Goal: Task Accomplishment & Management: Use online tool/utility

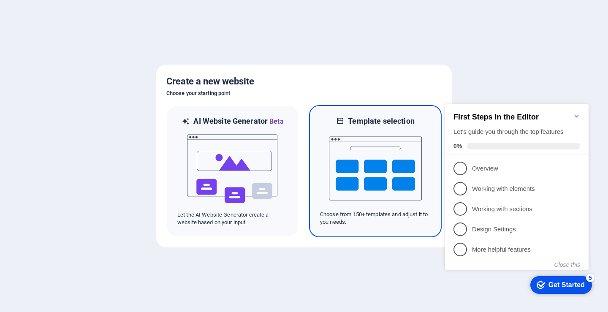
click at [352, 151] on img at bounding box center [375, 168] width 93 height 84
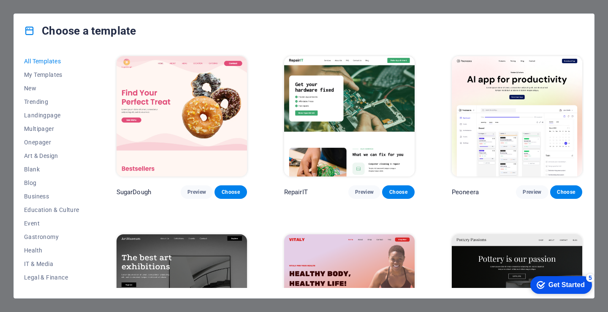
drag, startPoint x: 91, startPoint y: 167, endPoint x: 91, endPoint y: 154, distance: 12.7
click at [91, 157] on div "All Templates My Templates New Trending Landingpage Multipager Onepager Art & D…" at bounding box center [304, 173] width 580 height 250
drag, startPoint x: 91, startPoint y: 154, endPoint x: 91, endPoint y: 149, distance: 5.1
click at [91, 149] on div "All Templates My Templates New Trending Landingpage Multipager Onepager Art & D…" at bounding box center [304, 173] width 580 height 250
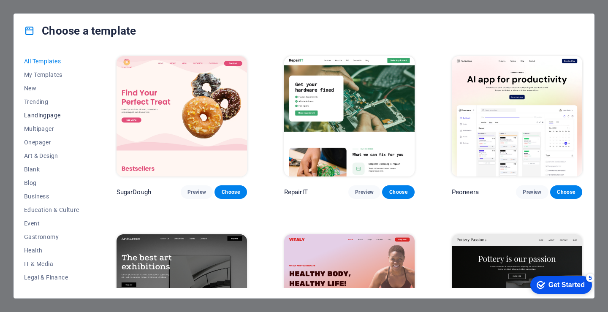
click at [51, 116] on span "Landingpage" at bounding box center [51, 115] width 55 height 7
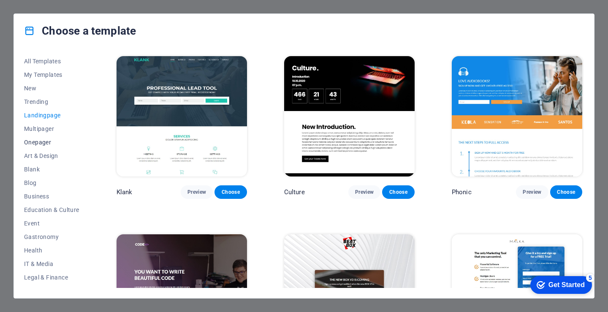
click at [41, 142] on span "Onepager" at bounding box center [51, 142] width 55 height 7
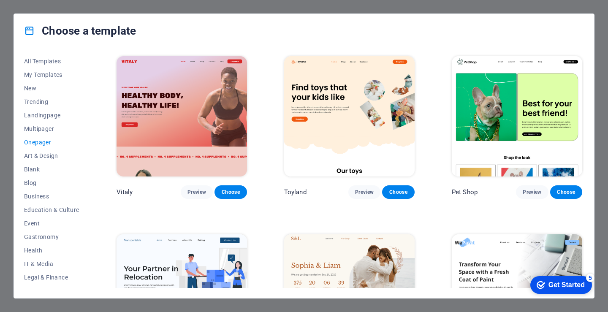
click at [343, 101] on img at bounding box center [349, 116] width 130 height 120
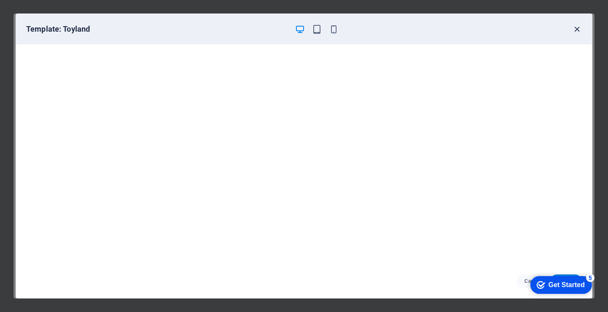
click at [575, 28] on icon "button" at bounding box center [577, 29] width 10 height 10
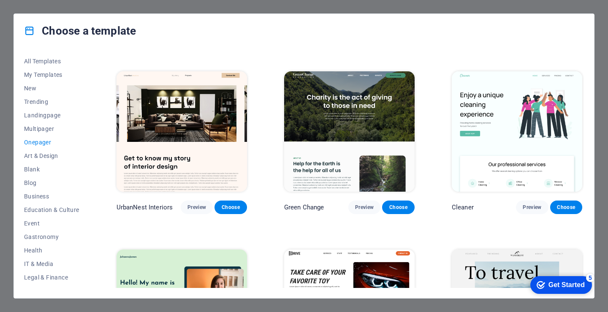
scroll to position [506, 0]
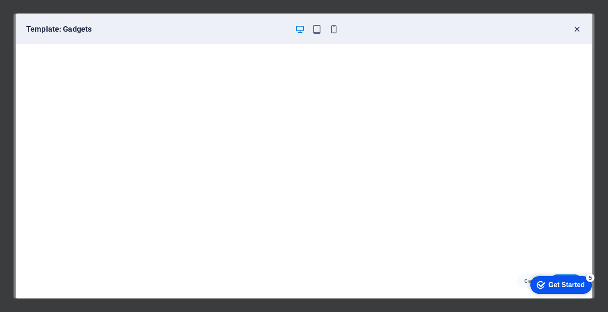
click at [576, 32] on icon "button" at bounding box center [577, 29] width 10 height 10
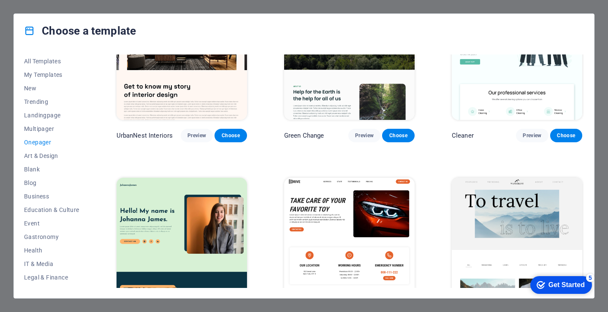
scroll to position [591, 0]
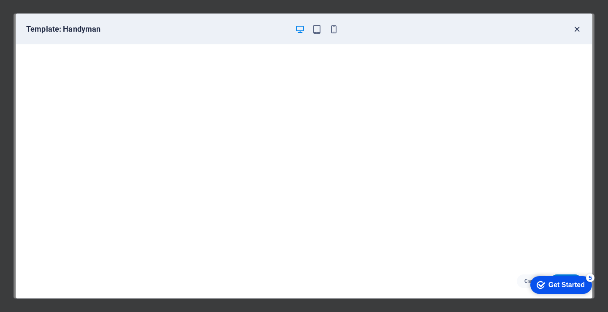
click at [576, 28] on icon "button" at bounding box center [577, 29] width 10 height 10
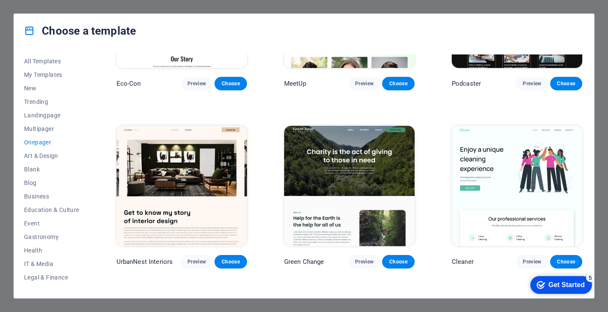
scroll to position [422, 0]
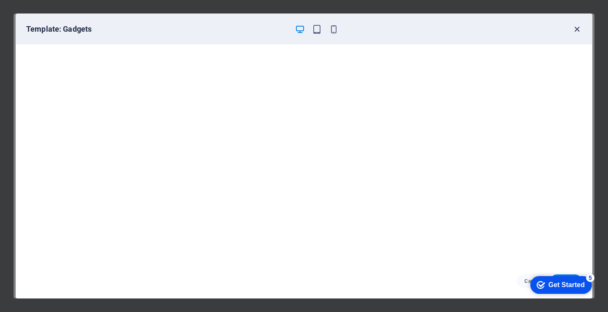
click at [576, 30] on icon "button" at bounding box center [577, 29] width 10 height 10
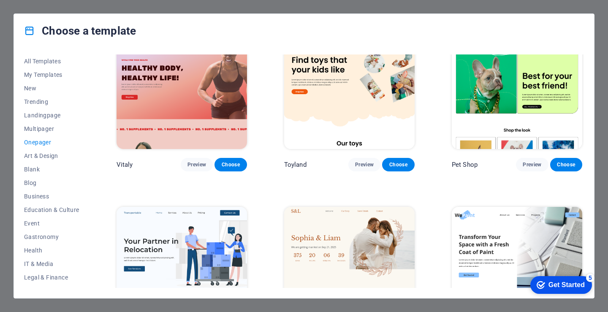
scroll to position [0, 0]
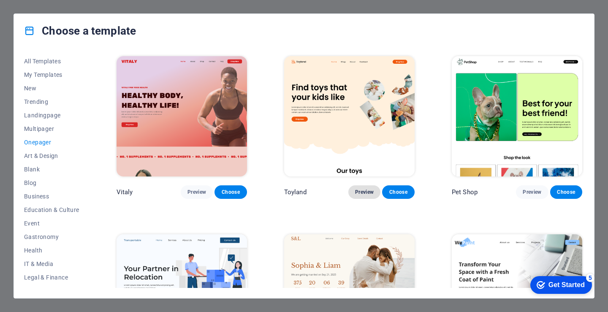
click at [362, 193] on span "Preview" at bounding box center [364, 192] width 19 height 7
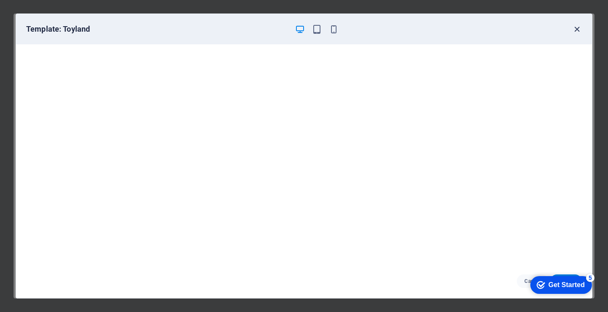
click at [576, 30] on icon "button" at bounding box center [577, 29] width 10 height 10
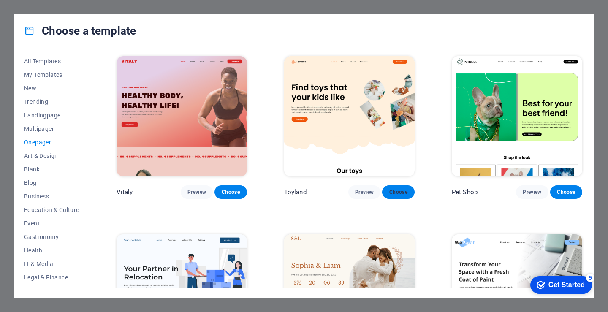
click at [392, 189] on span "Choose" at bounding box center [398, 192] width 19 height 7
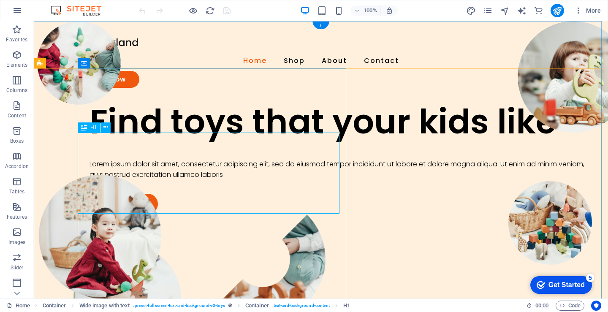
click at [207, 142] on div "Find toys that your kids like" at bounding box center [339, 121] width 500 height 41
click at [130, 41] on div at bounding box center [321, 43] width 486 height 16
select select "px"
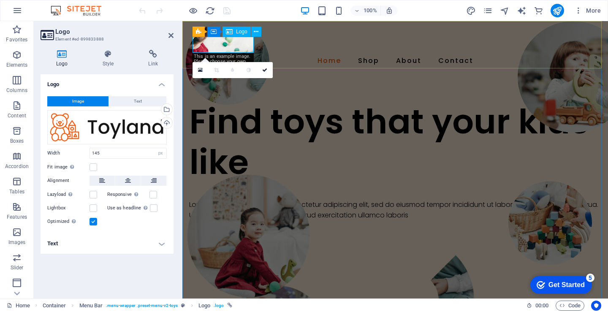
click at [251, 44] on div at bounding box center [394, 43] width 405 height 16
click at [220, 44] on div at bounding box center [394, 43] width 405 height 16
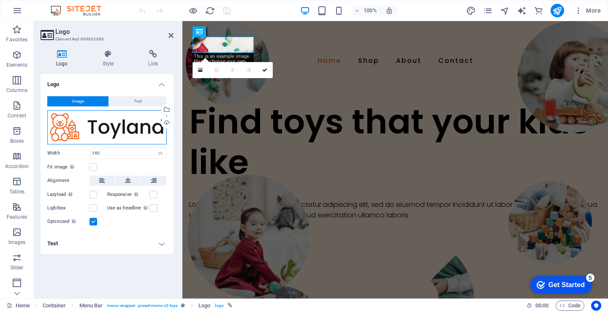
click at [151, 131] on div "Drag files here, click to choose files or select files from Files or our free s…" at bounding box center [106, 127] width 119 height 34
click at [151, 131] on body "[DOMAIN_NAME] Home Favorites Elements Columns Content Boxes Accordion Tables Fe…" at bounding box center [304, 156] width 608 height 312
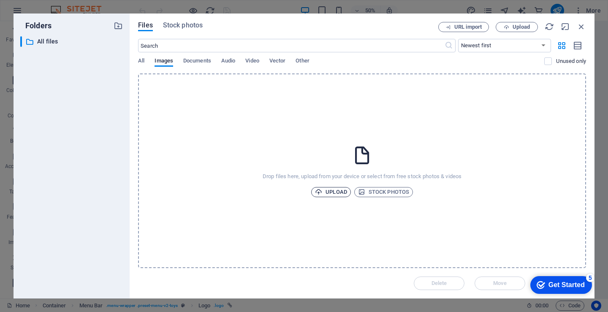
click at [326, 188] on span "Upload" at bounding box center [331, 192] width 32 height 10
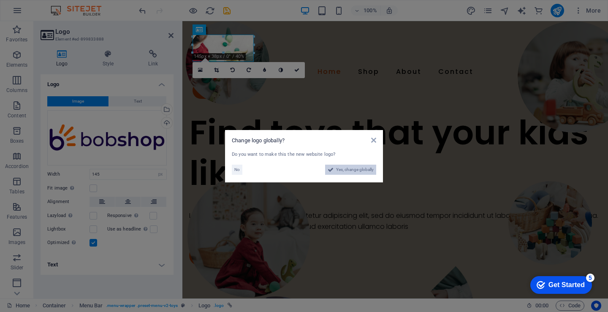
click at [348, 170] on span "Yes, change globally" at bounding box center [355, 170] width 38 height 10
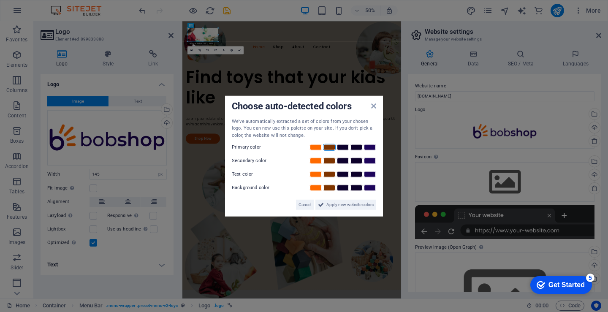
click at [327, 150] on link at bounding box center [329, 147] width 13 height 7
click at [349, 208] on span "Apply new website colors" at bounding box center [349, 205] width 47 height 10
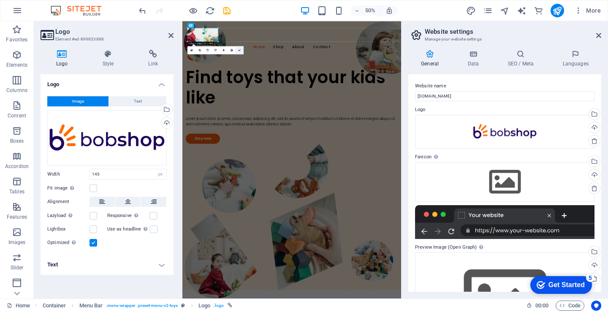
click at [239, 50] on icon at bounding box center [239, 50] width 3 height 3
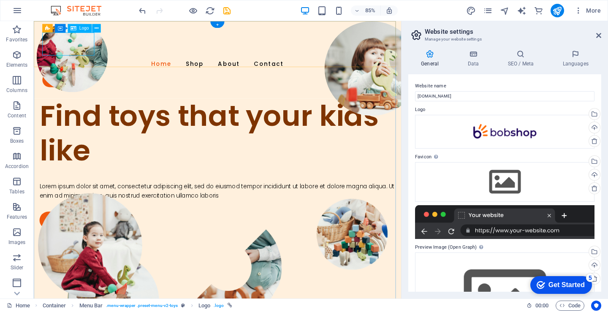
click at [96, 46] on div at bounding box center [250, 48] width 412 height 27
select select "px"
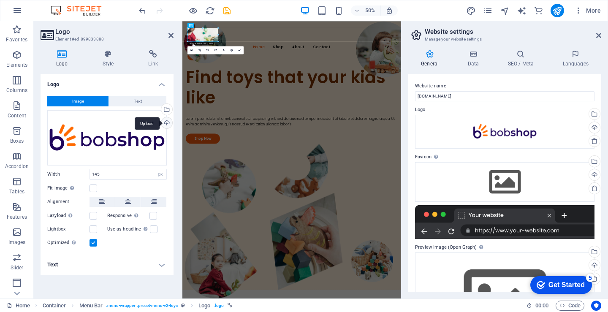
click at [168, 122] on div "Upload" at bounding box center [165, 123] width 13 height 13
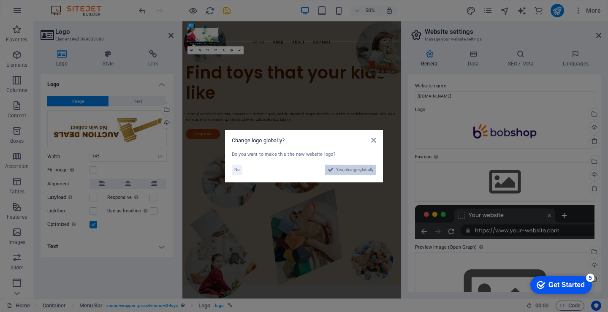
click at [349, 172] on span "Yes, change globally" at bounding box center [355, 170] width 38 height 10
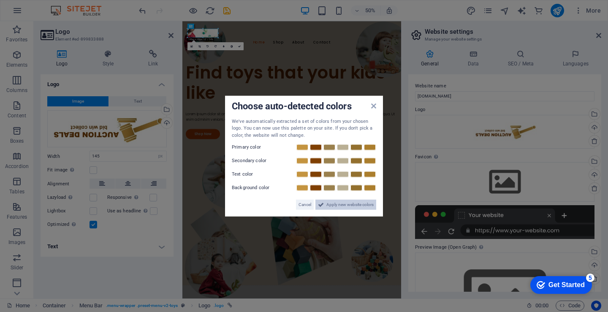
click at [346, 208] on span "Apply new website colors" at bounding box center [349, 205] width 47 height 10
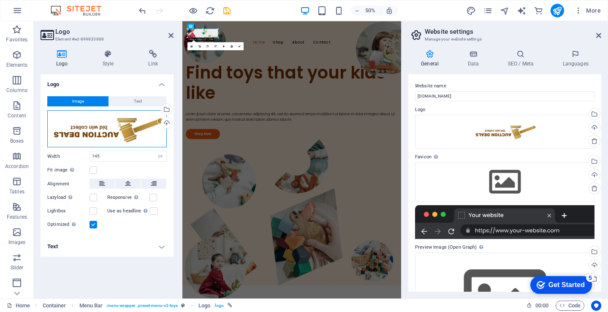
click at [148, 126] on div "Drag files here, click to choose files or select files from Files or our free s…" at bounding box center [106, 128] width 119 height 37
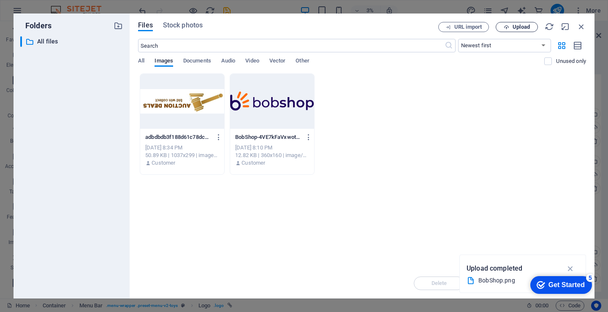
click at [518, 26] on span "Upload" at bounding box center [520, 26] width 17 height 5
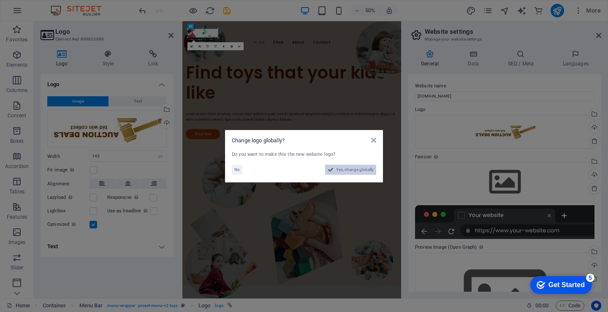
click at [359, 171] on span "Yes, change globally" at bounding box center [355, 170] width 38 height 10
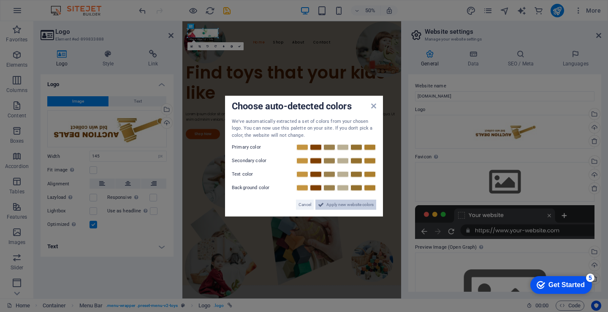
click at [354, 203] on span "Apply new website colors" at bounding box center [349, 205] width 47 height 10
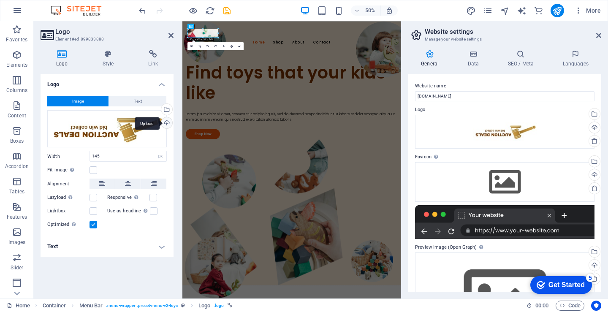
click at [166, 120] on div "Upload" at bounding box center [165, 123] width 13 height 13
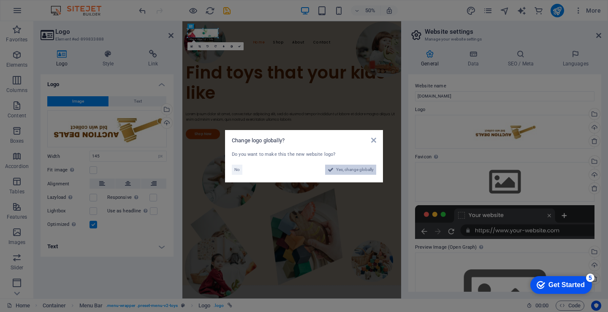
drag, startPoint x: 344, startPoint y: 170, endPoint x: 324, endPoint y: 299, distance: 129.8
click at [344, 170] on span "Yes, change globally" at bounding box center [355, 170] width 38 height 10
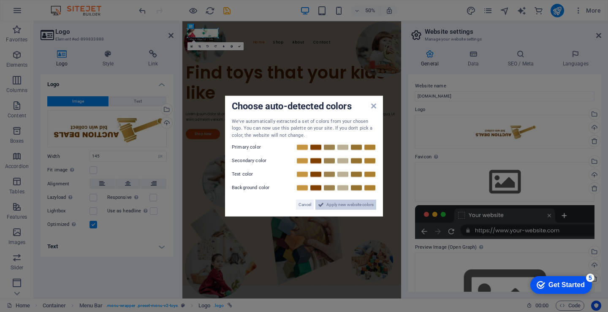
click at [336, 203] on span "Apply new website colors" at bounding box center [349, 205] width 47 height 10
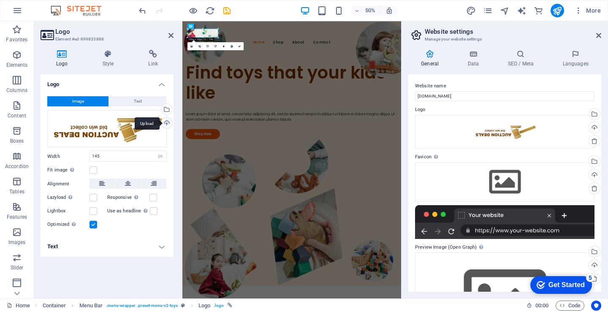
click at [166, 124] on div "Upload" at bounding box center [165, 123] width 13 height 13
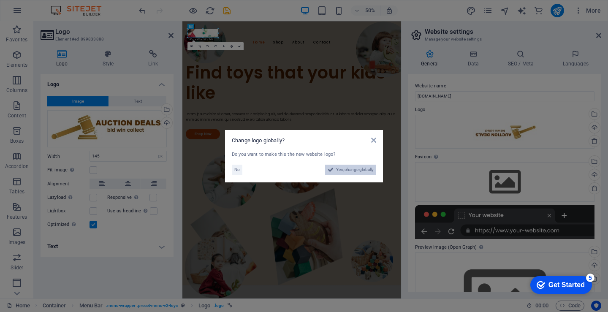
click at [351, 167] on span "Yes, change globally" at bounding box center [355, 170] width 38 height 10
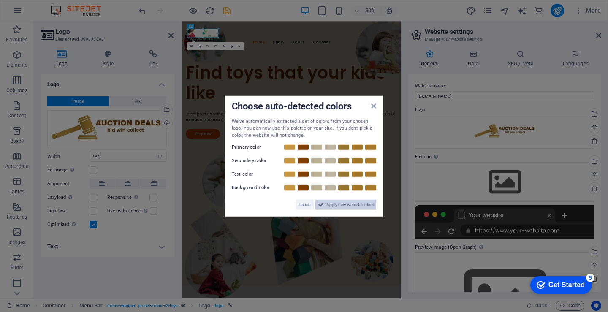
click at [350, 205] on span "Apply new website colors" at bounding box center [349, 205] width 47 height 10
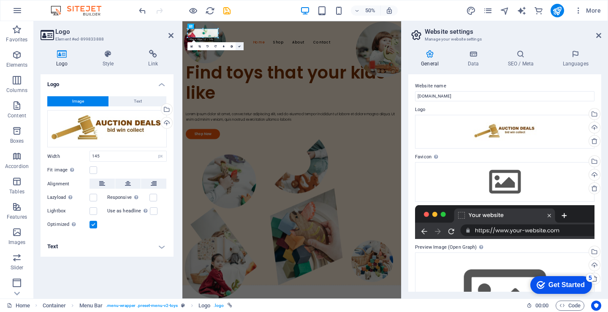
click at [237, 48] on link at bounding box center [239, 46] width 8 height 8
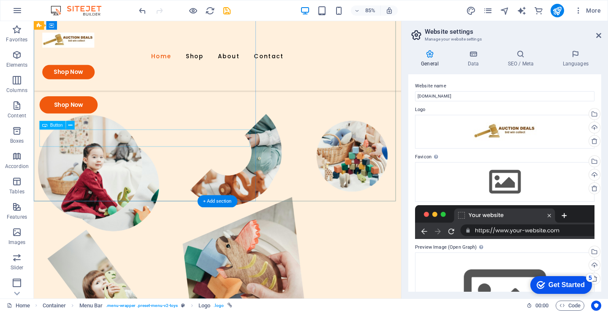
scroll to position [169, 0]
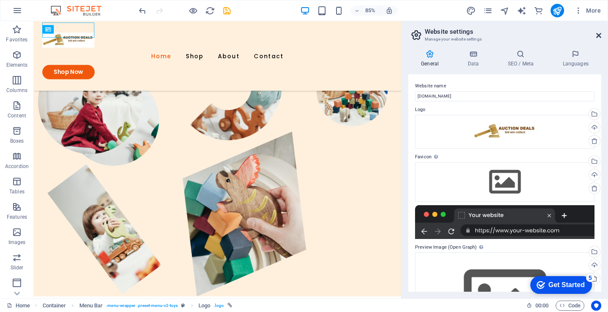
click at [599, 36] on icon at bounding box center [598, 35] width 5 height 7
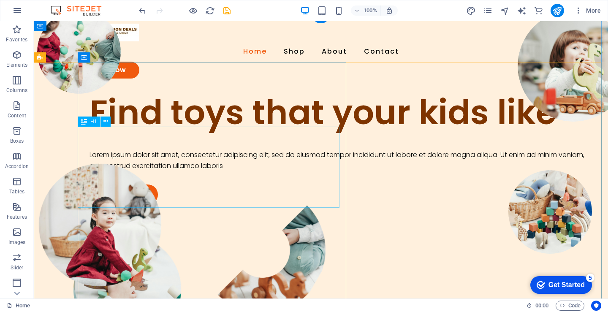
scroll to position [0, 0]
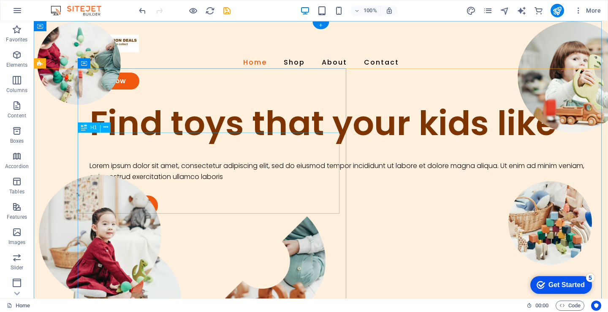
click at [176, 141] on div "Find toys that your kids like" at bounding box center [339, 123] width 500 height 41
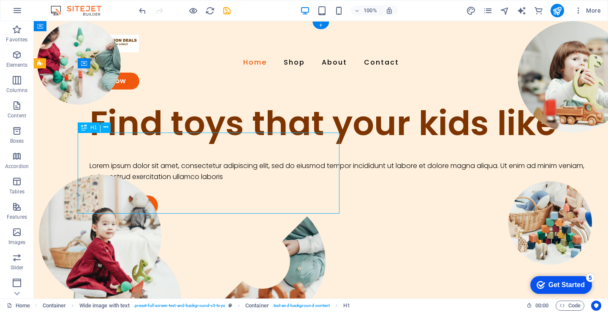
click at [176, 141] on div "Find toys that your kids like" at bounding box center [339, 123] width 500 height 41
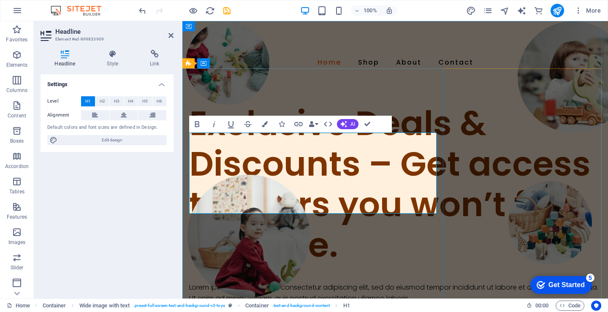
scroll to position [319, 0]
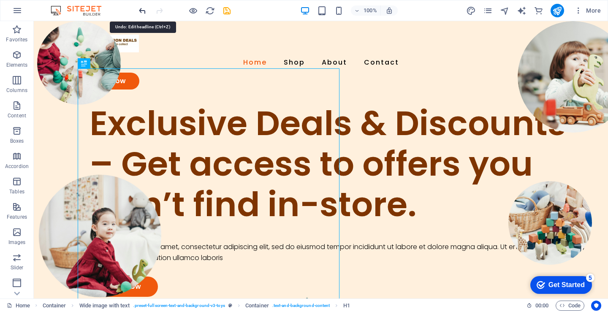
click at [145, 13] on icon "undo" at bounding box center [143, 11] width 10 height 10
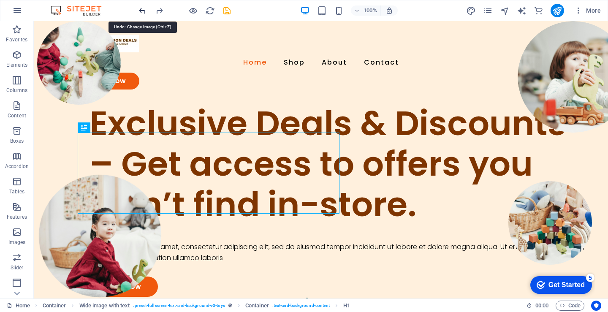
click at [145, 13] on icon "undo" at bounding box center [143, 11] width 10 height 10
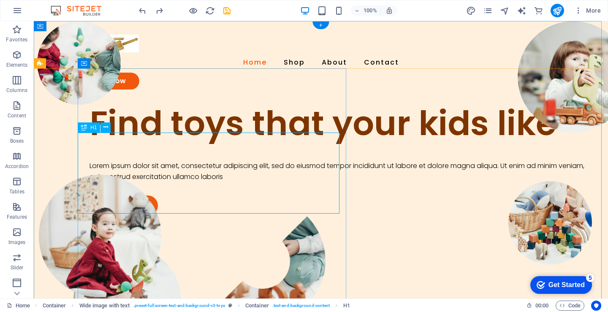
click at [229, 143] on div "Find toys that your kids like" at bounding box center [339, 123] width 500 height 41
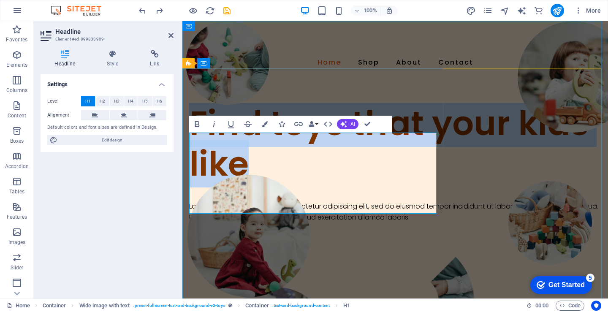
click at [342, 149] on h1 "Find toys that your kids like" at bounding box center [395, 143] width 412 height 81
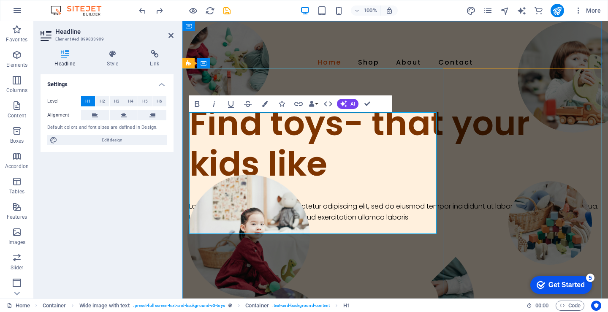
click at [340, 131] on h1 "Find toys- that your kids like" at bounding box center [395, 143] width 412 height 81
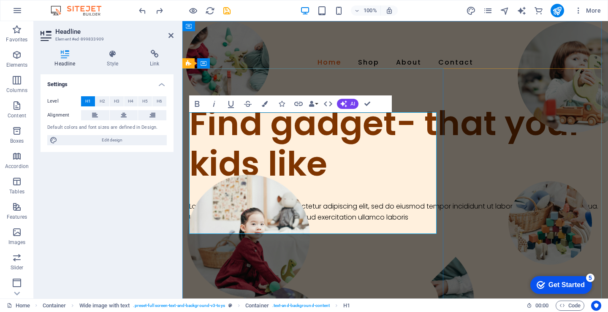
click at [348, 176] on h1 "Find gadget- that your kids like" at bounding box center [395, 143] width 412 height 81
click at [415, 180] on h1 "Find gadget- that you kids like" at bounding box center [395, 143] width 412 height 81
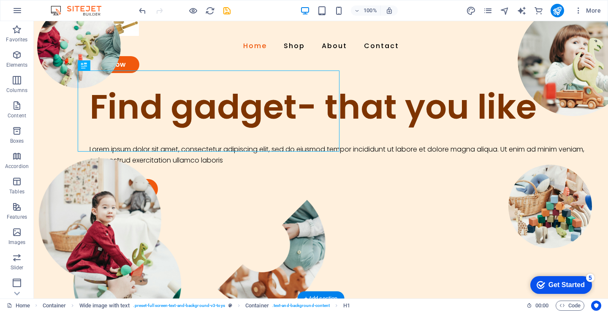
scroll to position [0, 0]
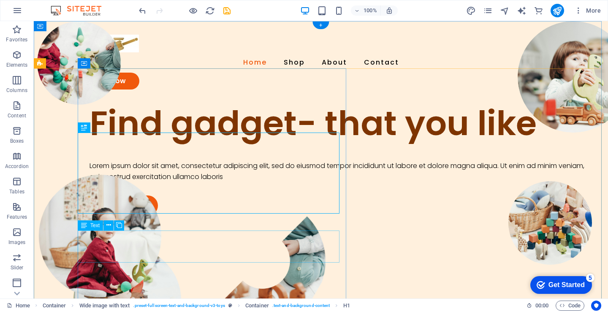
click at [106, 182] on div "Lorem ipsum dolor sit amet, consectetur adipiscing elit, sed do eiusmod tempor …" at bounding box center [339, 171] width 500 height 22
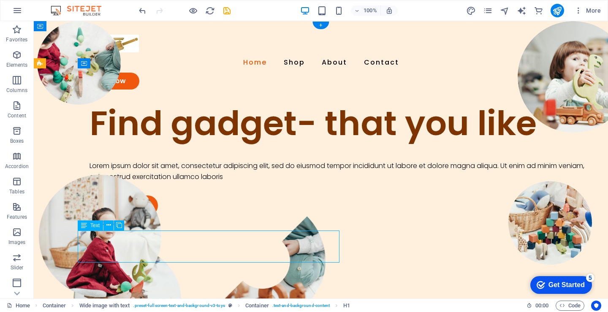
drag, startPoint x: 106, startPoint y: 254, endPoint x: 141, endPoint y: 274, distance: 40.3
click at [107, 182] on div "Lorem ipsum dolor sit amet, consectetur adipiscing elit, sed do eiusmod tempor …" at bounding box center [339, 171] width 500 height 22
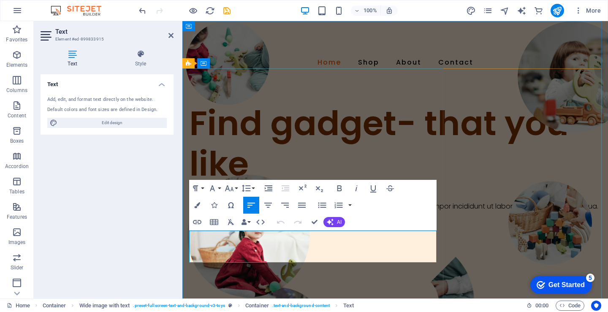
click at [241, 222] on p "Lorem ipsum dolor sit amet, consectetur adipiscing elit, sed do eiusmod tempor …" at bounding box center [395, 212] width 412 height 22
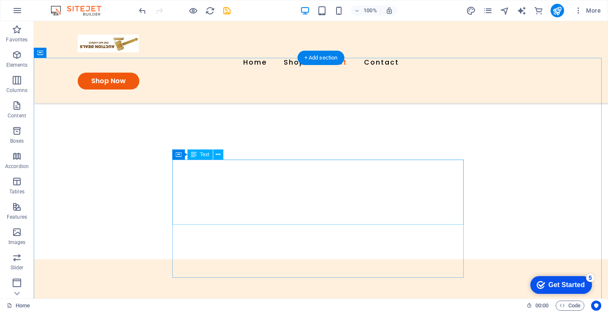
scroll to position [886, 0]
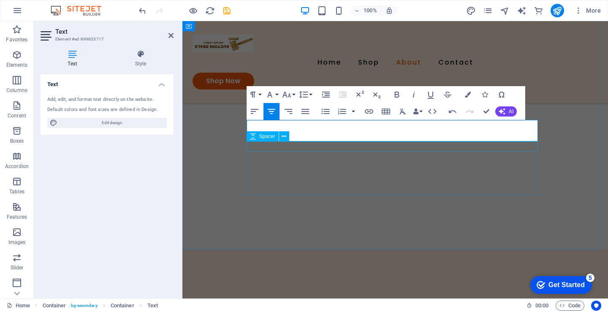
scroll to position [1008, 0]
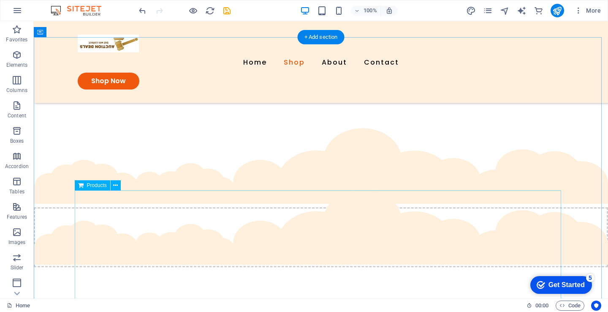
scroll to position [422, 0]
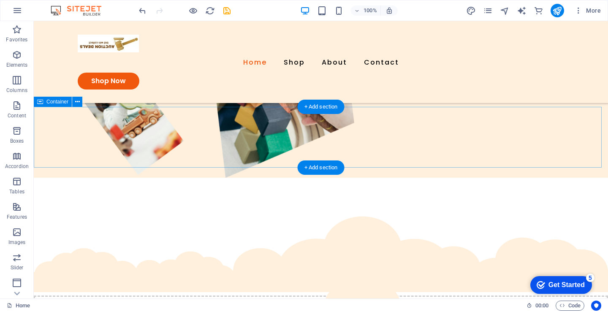
scroll to position [253, 0]
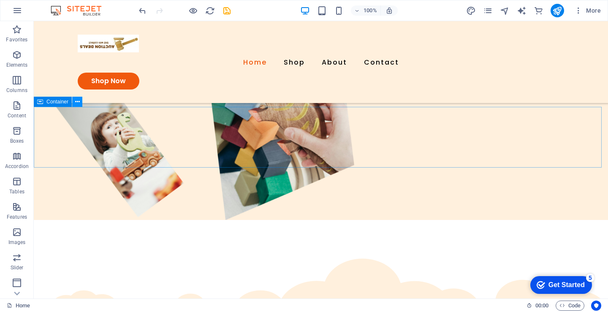
click at [76, 101] on icon at bounding box center [77, 101] width 5 height 9
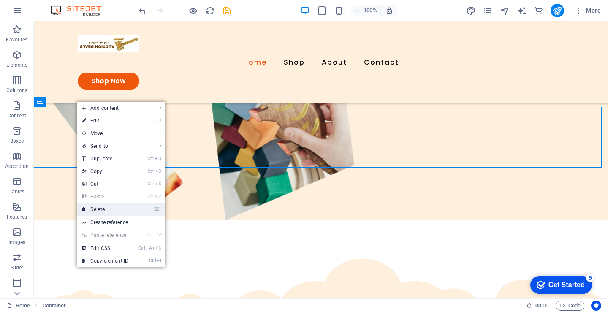
click at [103, 211] on link "⌦ Delete" at bounding box center [105, 209] width 57 height 13
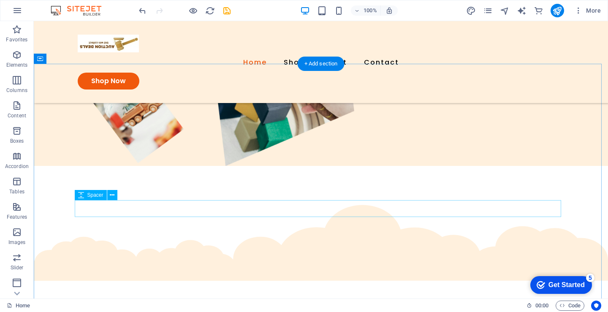
scroll to position [295, 0]
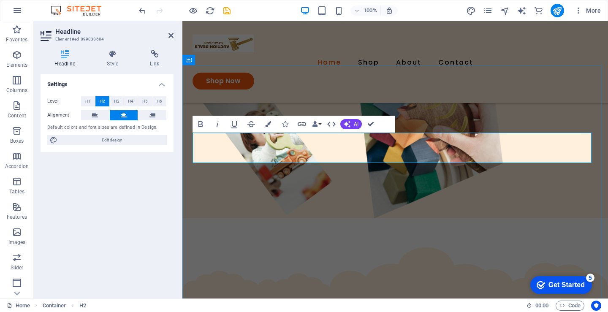
drag, startPoint x: 382, startPoint y: 151, endPoint x: 382, endPoint y: 158, distance: 7.6
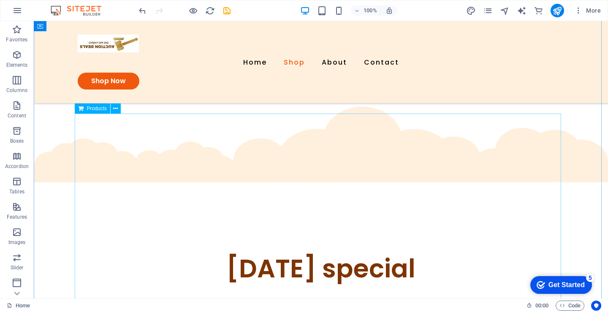
scroll to position [380, 0]
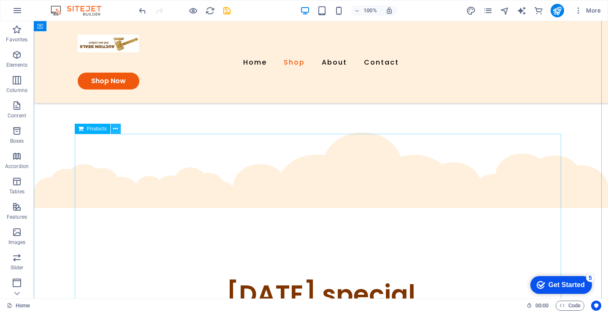
click at [115, 131] on icon at bounding box center [115, 128] width 5 height 9
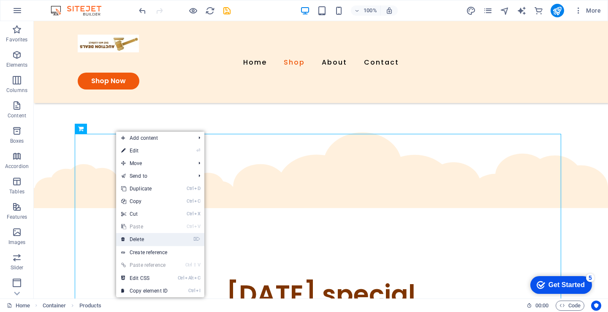
click at [141, 239] on link "⌦ Delete" at bounding box center [144, 239] width 57 height 13
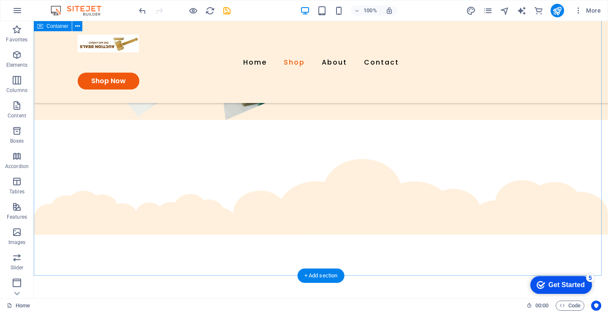
scroll to position [373, 0]
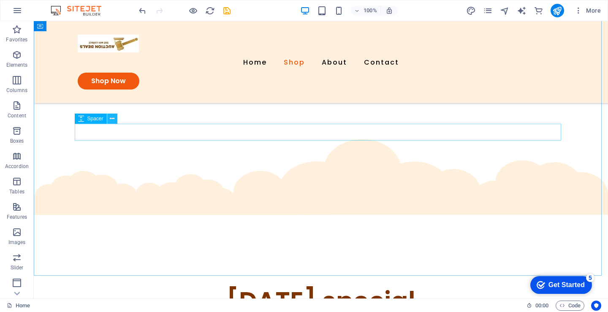
click at [113, 121] on icon at bounding box center [112, 118] width 5 height 9
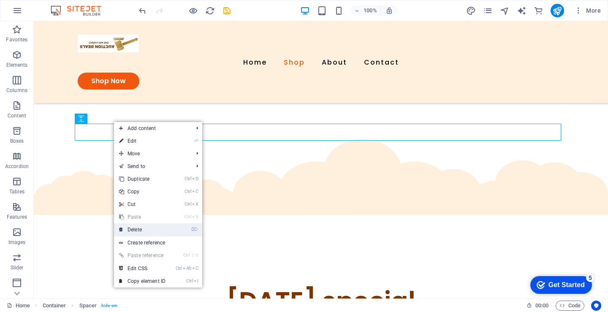
click at [138, 231] on link "⌦ Delete" at bounding box center [142, 229] width 57 height 13
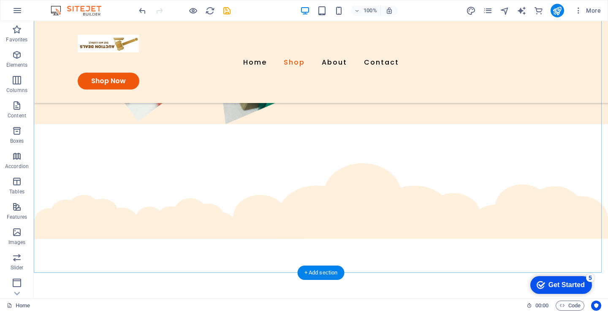
scroll to position [398, 0]
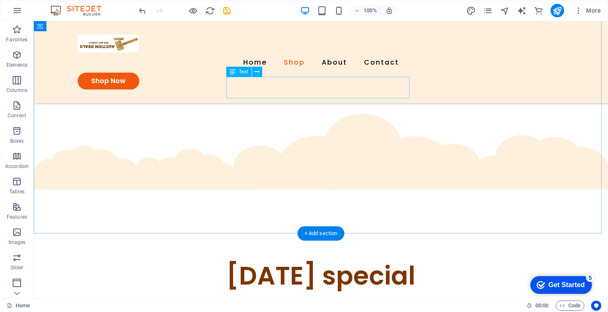
click at [342, 308] on div "Trusted by [DEMOGRAPHIC_DATA] – Bobshop has been connecting buyers and sellers …" at bounding box center [321, 313] width 486 height 11
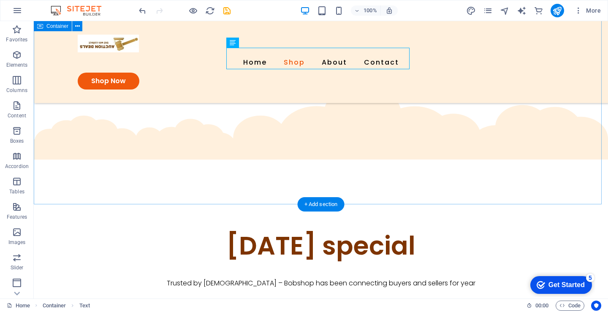
scroll to position [386, 0]
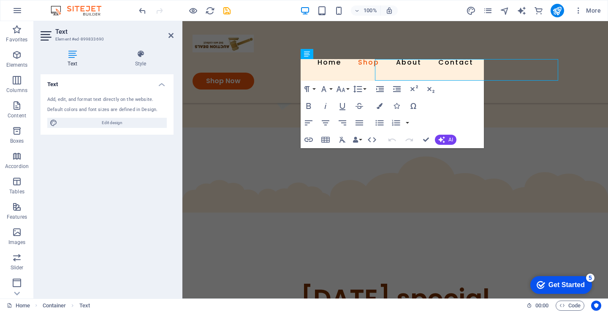
scroll to position [416, 0]
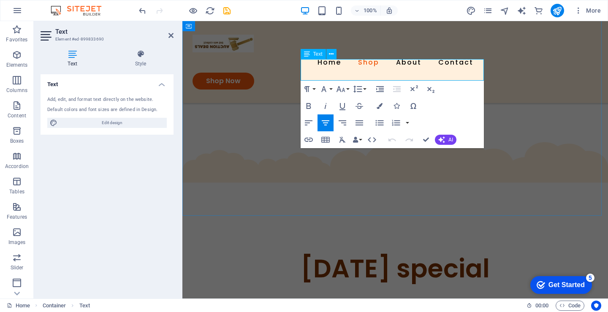
click at [456, 300] on p "Trusted by [DEMOGRAPHIC_DATA] – Bobshop has been connecting buyers and sellers …" at bounding box center [394, 305] width 405 height 11
click at [467, 300] on p "Trusted by [DEMOGRAPHIC_DATA] – Bobshop has been connecting buyers and sellers …" at bounding box center [394, 305] width 405 height 11
drag, startPoint x: 467, startPoint y: 74, endPoint x: 460, endPoint y: 74, distance: 6.8
click at [460, 300] on p "Trusted by [DEMOGRAPHIC_DATA] – Bobshop has been connecting buyers and sellers …" at bounding box center [394, 305] width 405 height 11
click at [462, 300] on p "Trusted by [DEMOGRAPHIC_DATA] – Bobshop has been connecting buyers and sellers …" at bounding box center [394, 305] width 405 height 11
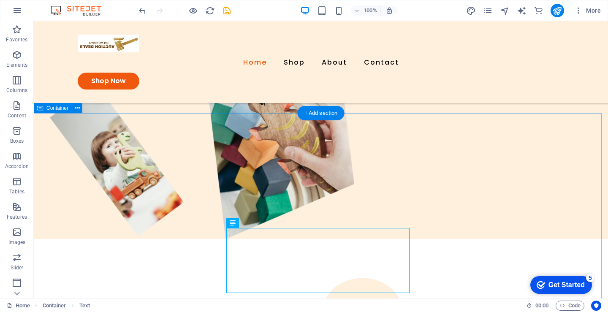
scroll to position [247, 0]
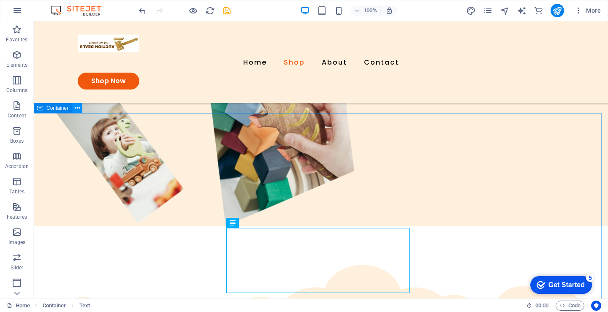
click at [73, 105] on button at bounding box center [77, 108] width 10 height 10
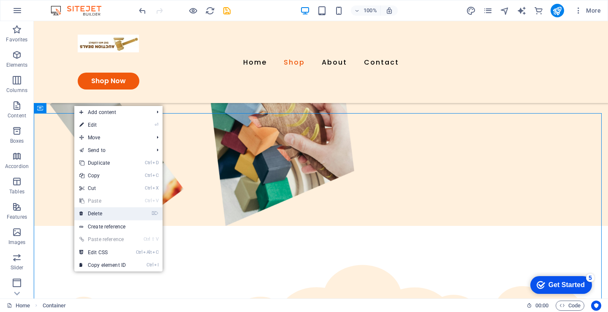
click at [98, 212] on link "⌦ Delete" at bounding box center [102, 213] width 57 height 13
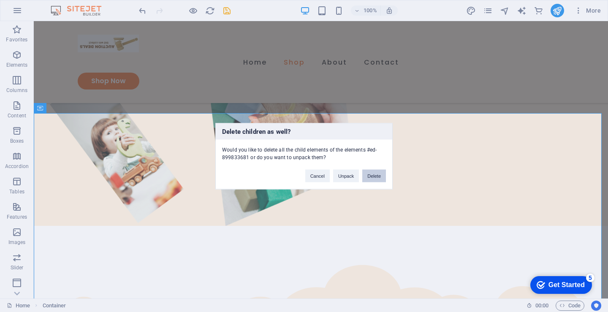
click at [376, 176] on button "Delete" at bounding box center [374, 175] width 24 height 13
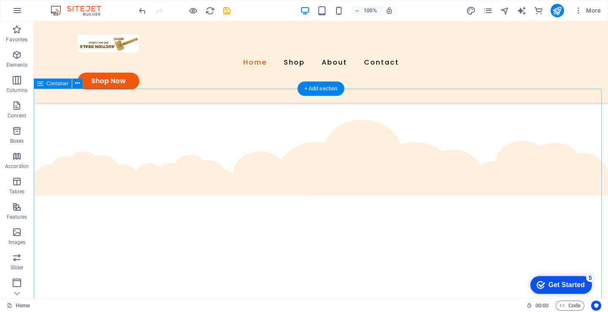
scroll to position [464, 0]
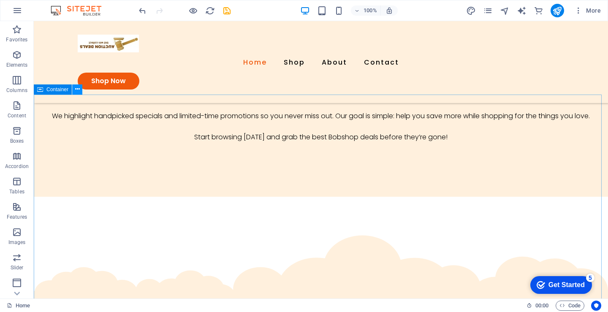
click at [77, 89] on icon at bounding box center [77, 89] width 5 height 9
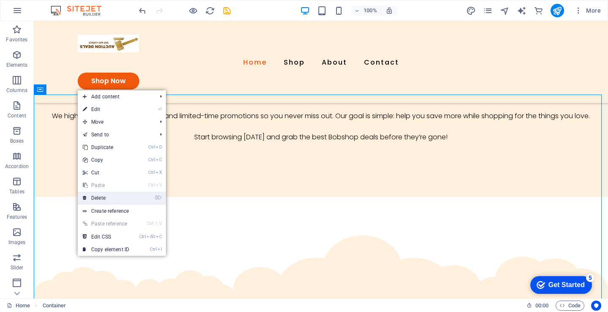
click at [104, 197] on link "⌦ Delete" at bounding box center [106, 198] width 57 height 13
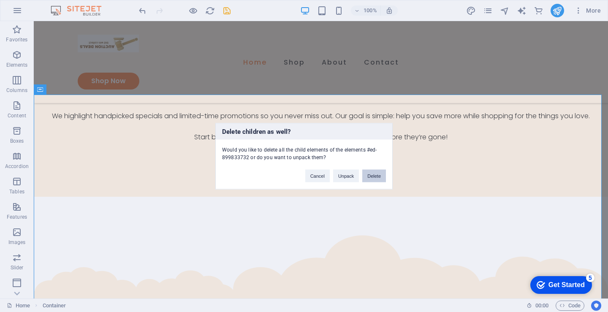
click at [365, 174] on button "Delete" at bounding box center [374, 175] width 24 height 13
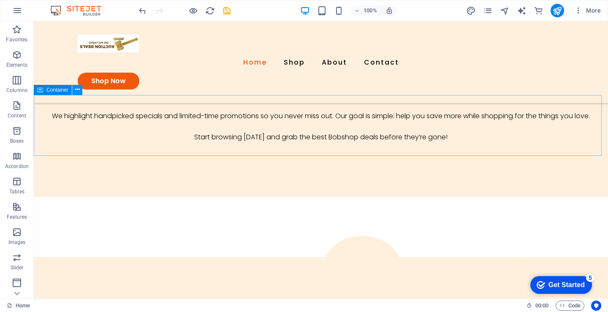
click at [75, 90] on icon at bounding box center [77, 89] width 5 height 9
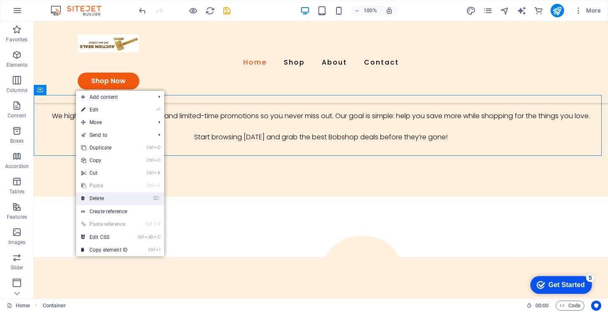
click at [97, 195] on link "⌦ Delete" at bounding box center [104, 198] width 57 height 13
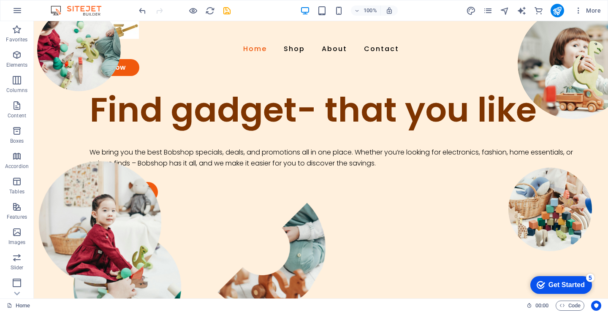
scroll to position [0, 0]
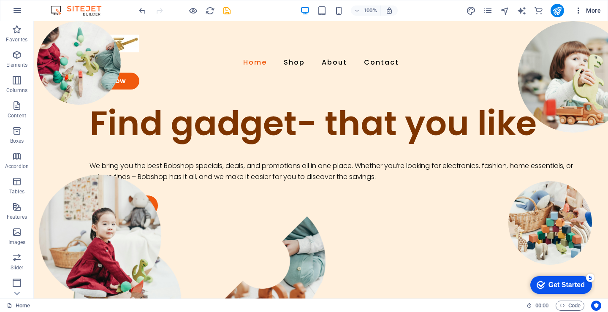
click at [588, 10] on span "More" at bounding box center [587, 10] width 27 height 8
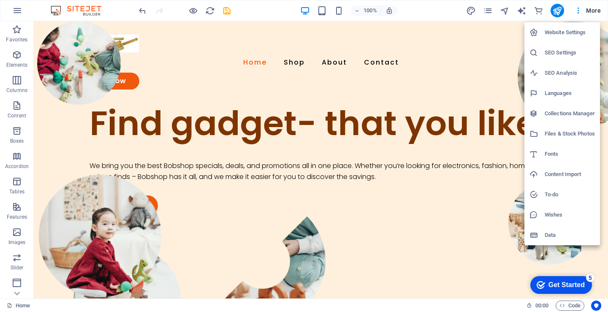
click at [486, 9] on div at bounding box center [304, 156] width 608 height 312
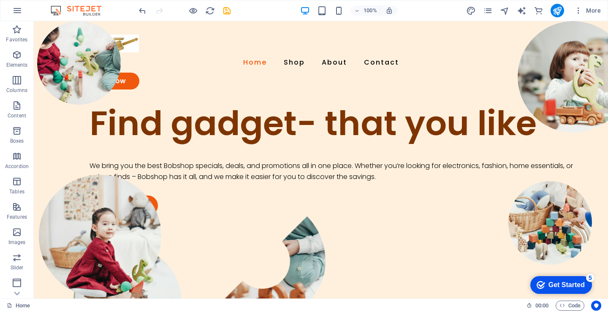
click at [486, 9] on icon "pages" at bounding box center [488, 11] width 10 height 10
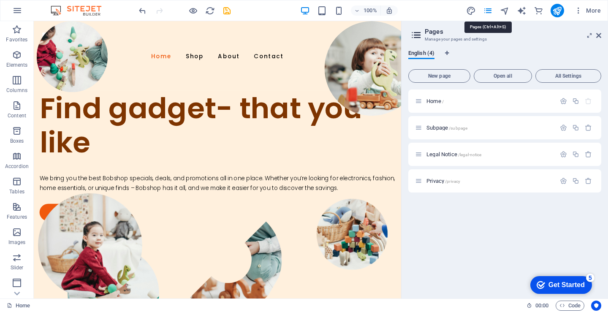
click at [486, 9] on icon "pages" at bounding box center [488, 11] width 10 height 10
click at [587, 180] on icon "button" at bounding box center [587, 180] width 7 height 7
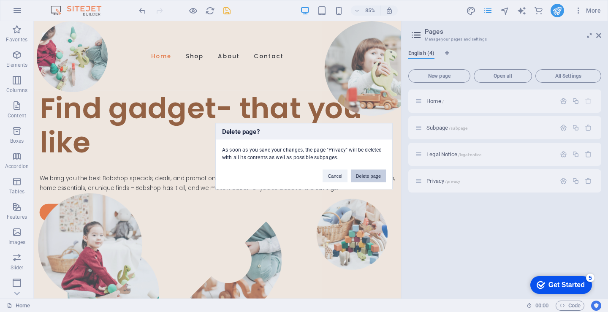
click at [377, 171] on button "Delete page" at bounding box center [368, 175] width 35 height 13
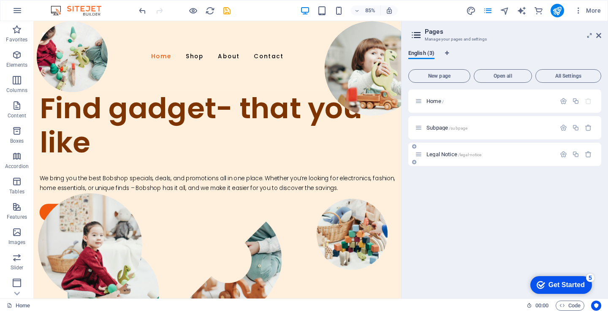
click at [590, 158] on div at bounding box center [575, 154] width 37 height 9
click at [587, 154] on icon "button" at bounding box center [587, 154] width 7 height 7
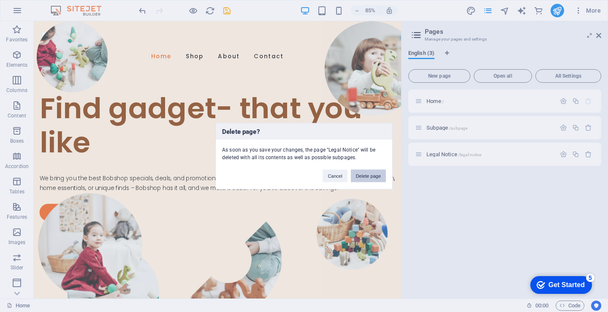
click at [373, 176] on button "Delete page" at bounding box center [368, 175] width 35 height 13
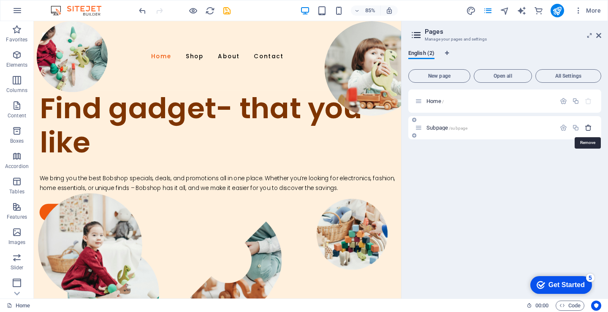
click at [589, 127] on icon "button" at bounding box center [587, 127] width 7 height 7
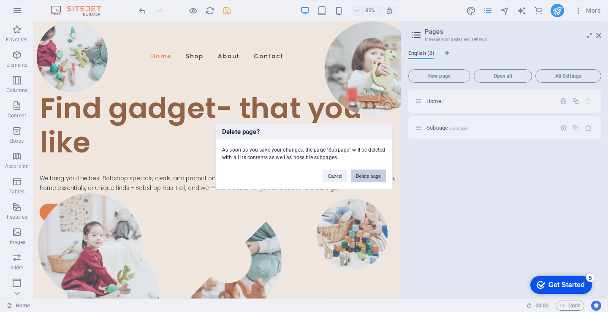
click at [380, 181] on button "Delete page" at bounding box center [368, 175] width 35 height 13
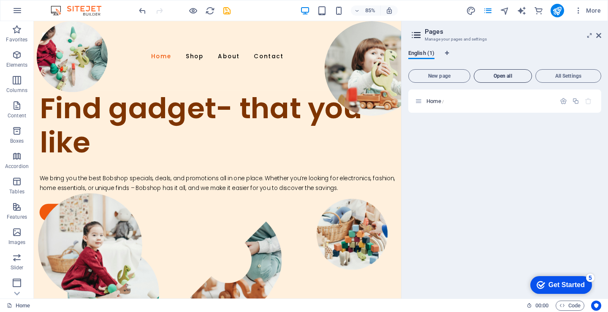
click at [500, 71] on button "Open all" at bounding box center [502, 76] width 58 height 14
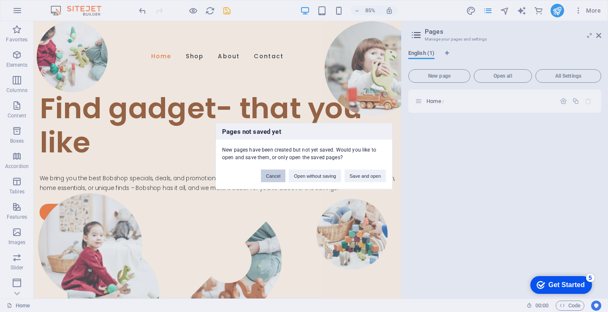
click at [270, 177] on button "Cancel" at bounding box center [273, 175] width 24 height 13
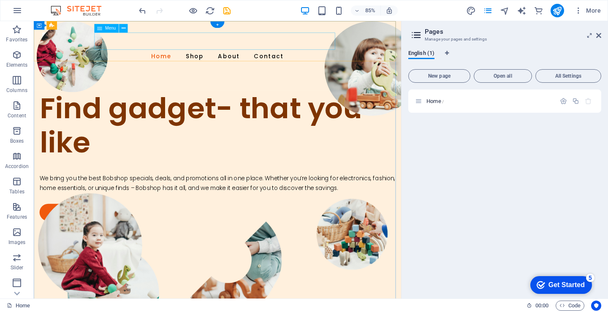
click at [319, 52] on nav "Home Shop About Contact" at bounding box center [250, 62] width 412 height 20
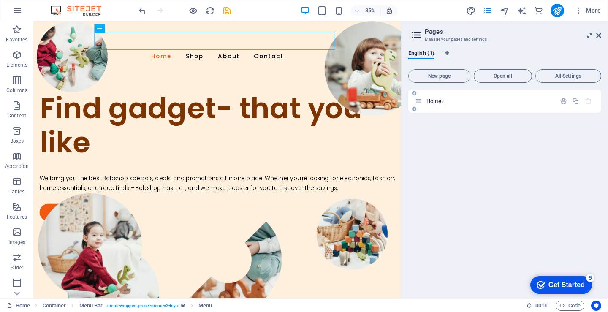
click at [418, 101] on icon at bounding box center [418, 100] width 7 height 7
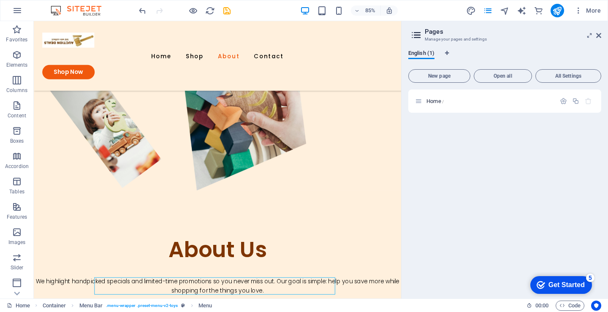
drag, startPoint x: 459, startPoint y: 95, endPoint x: 437, endPoint y: 177, distance: 84.9
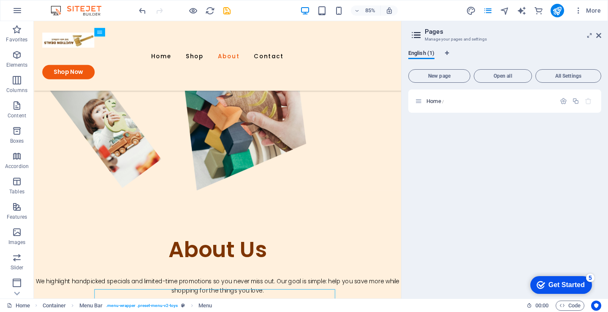
scroll to position [289, 0]
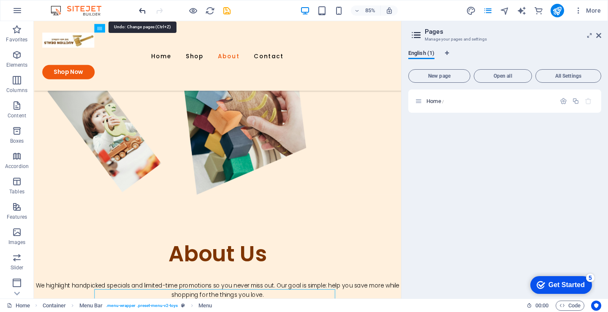
click at [145, 13] on icon "undo" at bounding box center [143, 11] width 10 height 10
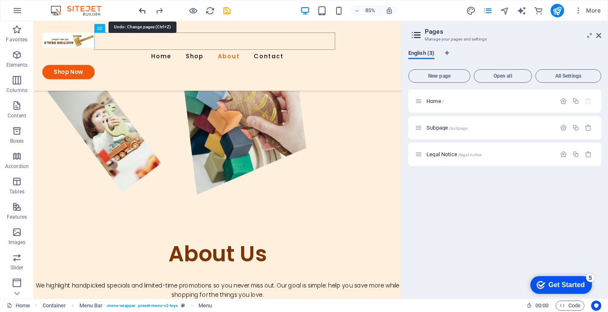
click at [145, 13] on icon "undo" at bounding box center [143, 11] width 10 height 10
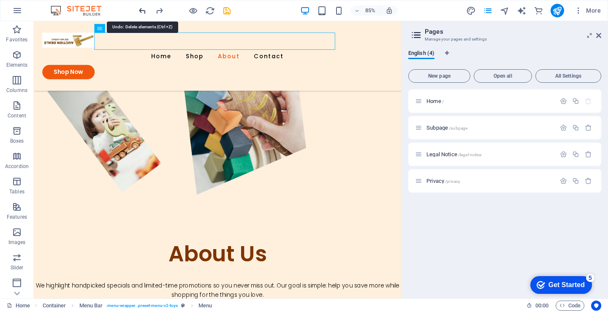
click at [145, 13] on icon "undo" at bounding box center [143, 11] width 10 height 10
click at [158, 10] on icon "redo" at bounding box center [159, 11] width 10 height 10
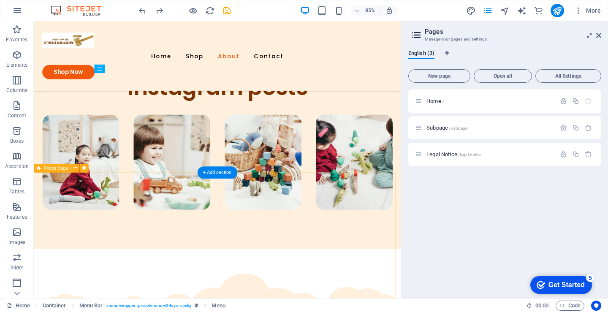
scroll to position [632, 0]
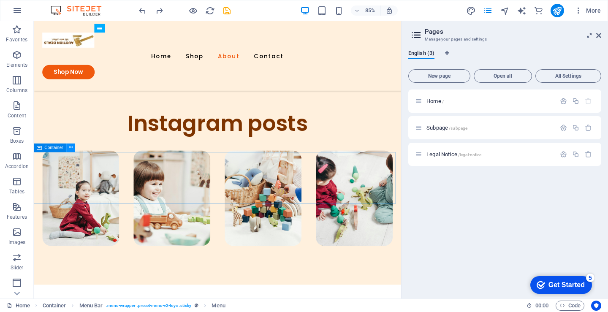
click at [72, 147] on icon at bounding box center [71, 148] width 4 height 8
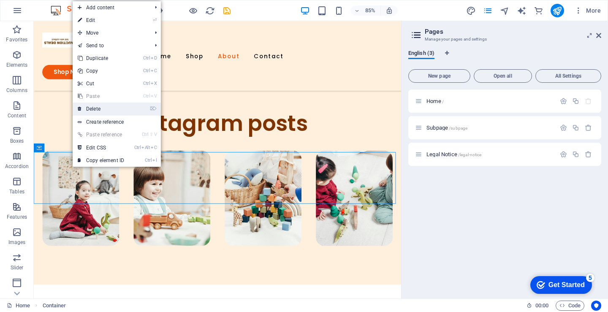
click at [97, 109] on link "⌦ Delete" at bounding box center [101, 109] width 57 height 13
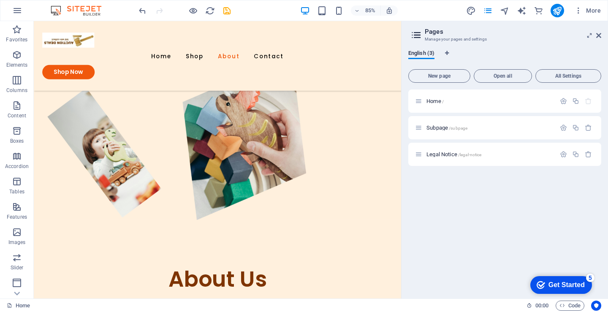
scroll to position [262, 0]
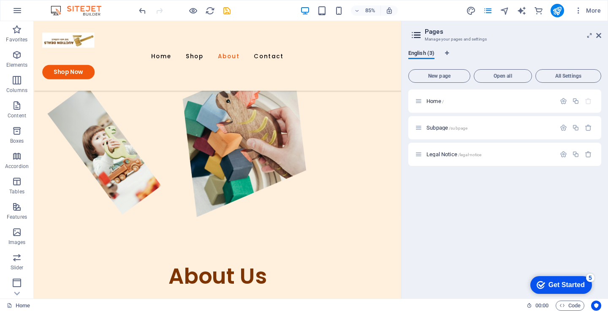
drag, startPoint x: 460, startPoint y: 289, endPoint x: 438, endPoint y: 164, distance: 126.9
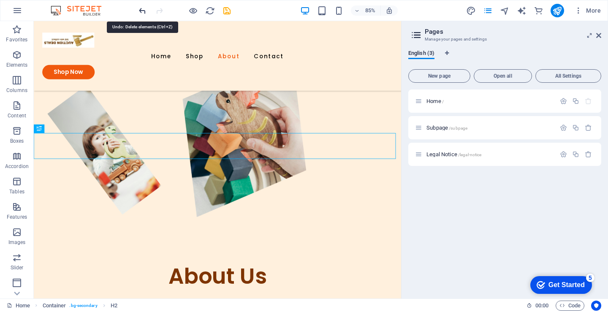
click at [138, 10] on icon "undo" at bounding box center [143, 11] width 10 height 10
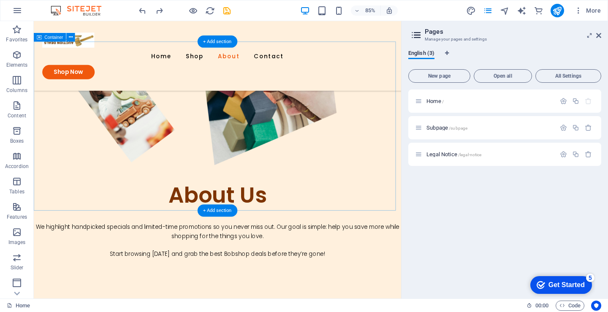
scroll to position [315, 0]
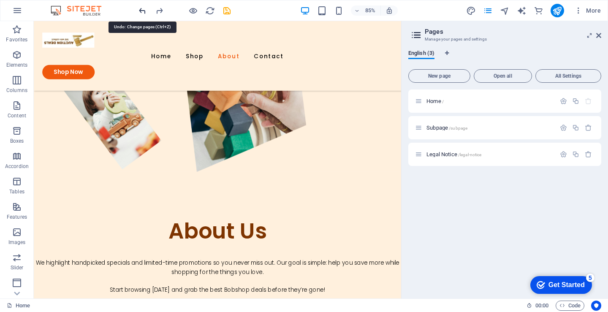
click at [146, 9] on icon "undo" at bounding box center [143, 11] width 10 height 10
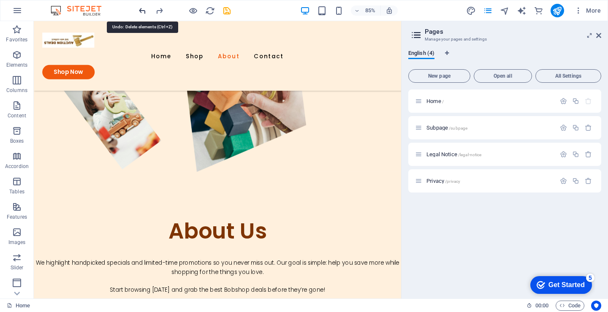
click at [141, 12] on icon "undo" at bounding box center [143, 11] width 10 height 10
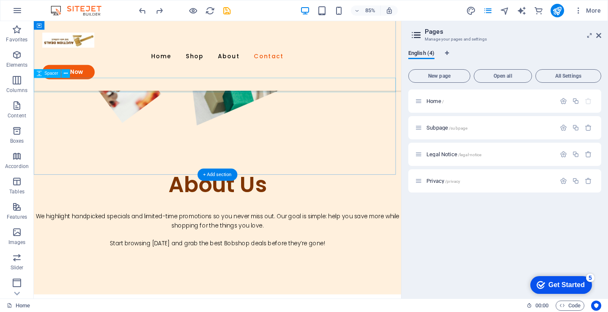
scroll to position [357, 0]
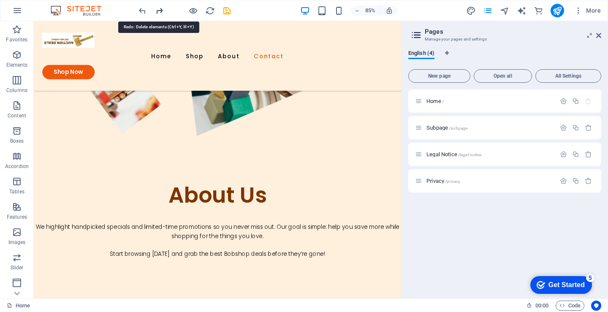
click at [155, 10] on icon "redo" at bounding box center [159, 11] width 10 height 10
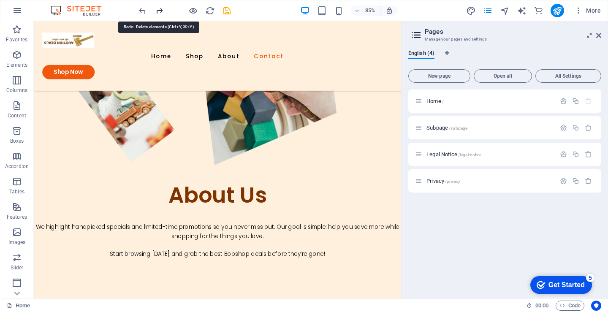
click at [155, 10] on icon "redo" at bounding box center [159, 11] width 10 height 10
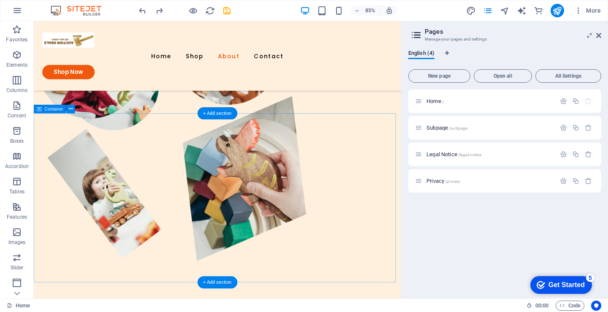
scroll to position [231, 0]
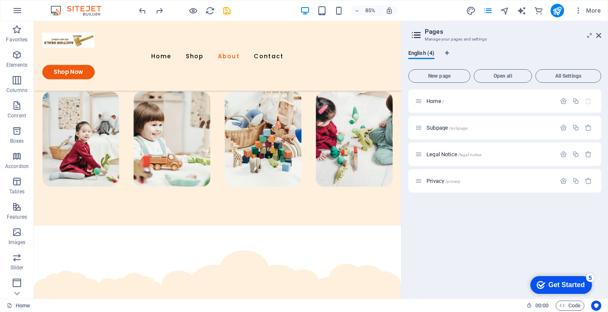
scroll to position [704, 0]
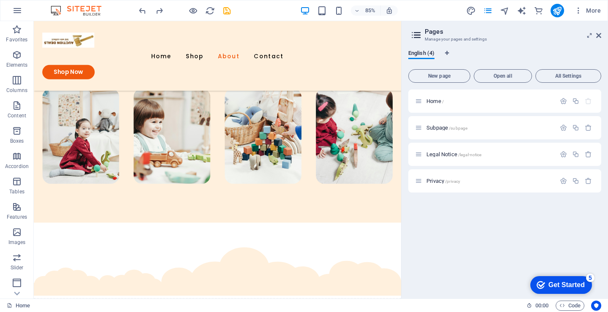
drag, startPoint x: 461, startPoint y: 119, endPoint x: 437, endPoint y: 304, distance: 186.7
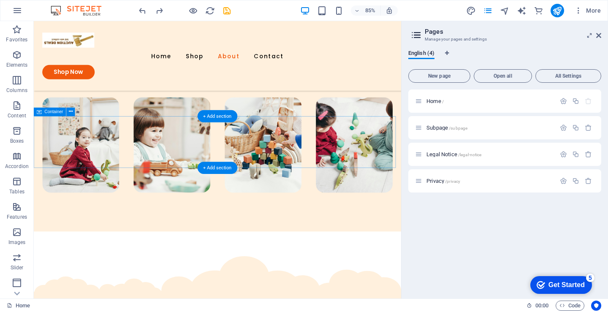
scroll to position [674, 0]
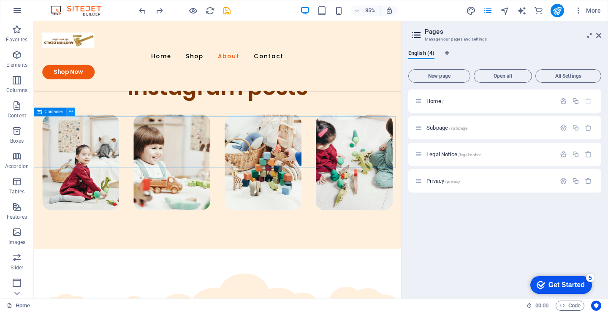
click at [68, 109] on button at bounding box center [70, 112] width 8 height 8
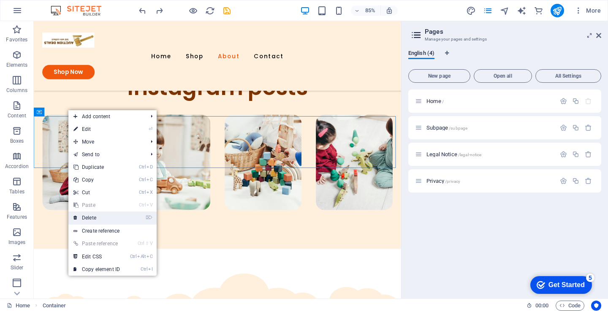
drag, startPoint x: 93, startPoint y: 216, endPoint x: 69, endPoint y: 229, distance: 27.6
click at [93, 216] on link "⌦ Delete" at bounding box center [96, 217] width 57 height 13
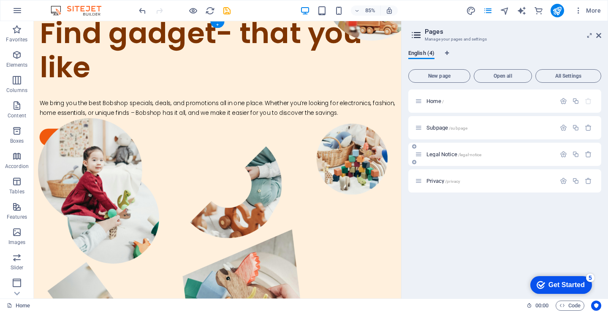
scroll to position [0, 0]
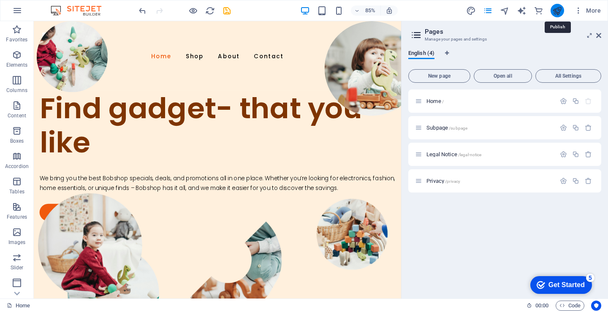
click at [554, 11] on icon "publish" at bounding box center [557, 11] width 10 height 10
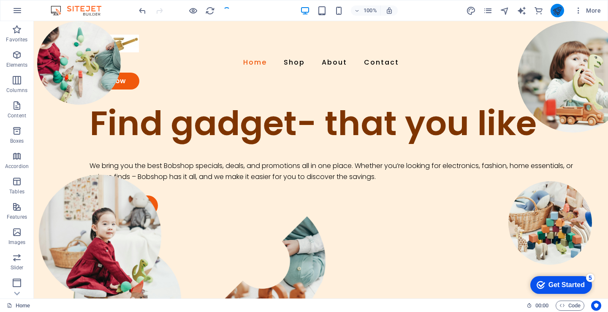
click at [551, 13] on button "publish" at bounding box center [557, 11] width 14 height 14
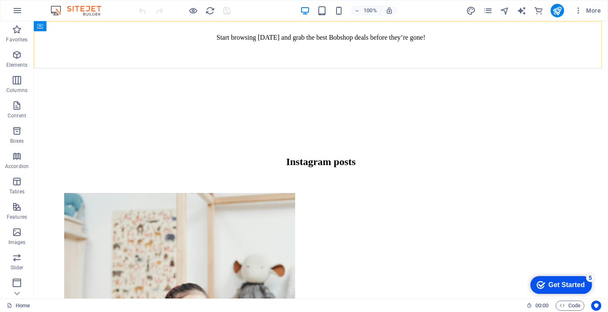
scroll to position [603, 0]
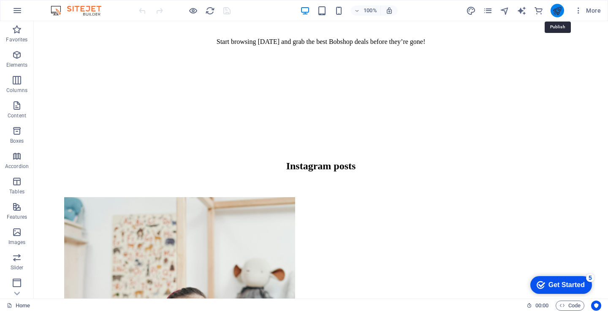
click at [552, 11] on icon "publish" at bounding box center [557, 11] width 10 height 10
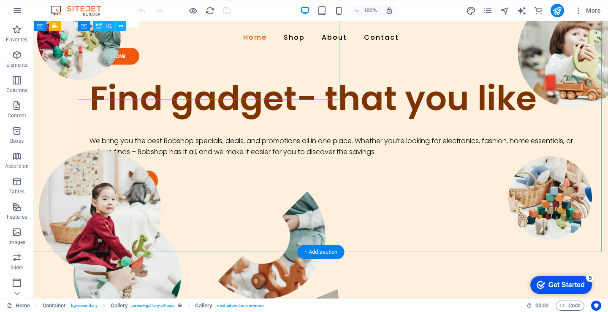
scroll to position [12, 0]
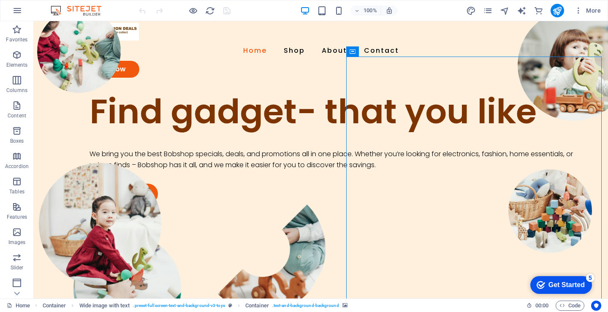
select select "px"
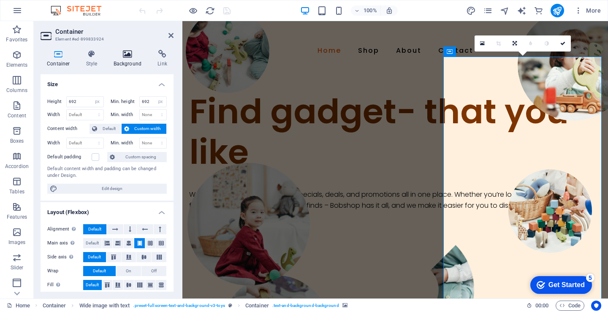
click at [130, 62] on h4 "Background" at bounding box center [129, 59] width 44 height 18
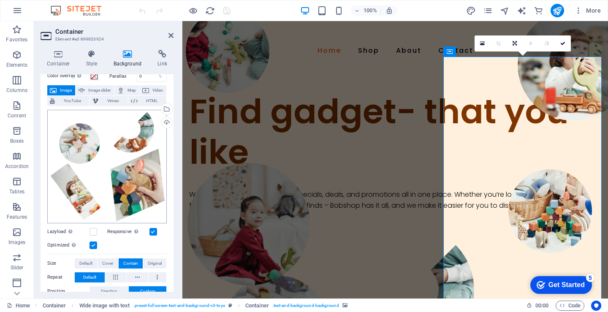
scroll to position [16, 0]
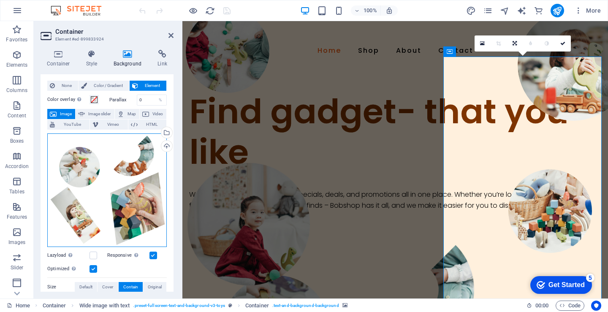
click at [90, 165] on div "Drag files here, click to choose files or select files from Files or our free s…" at bounding box center [106, 189] width 119 height 113
click at [90, 165] on body "auctiondeals.co.za Home Favorites Elements Columns Content Boxes Accordion Tabl…" at bounding box center [304, 156] width 608 height 312
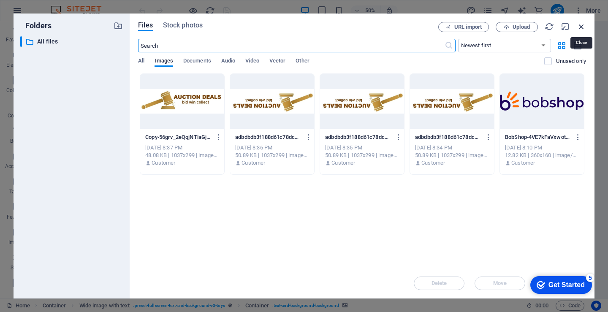
drag, startPoint x: 577, startPoint y: 23, endPoint x: 395, endPoint y: 2, distance: 183.1
click at [577, 23] on icon "button" at bounding box center [580, 26] width 9 height 9
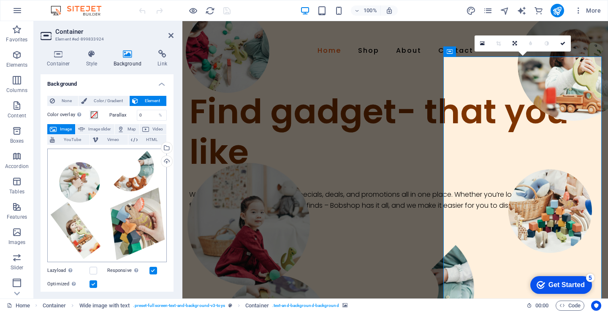
scroll to position [0, 0]
click at [170, 36] on icon at bounding box center [170, 35] width 5 height 7
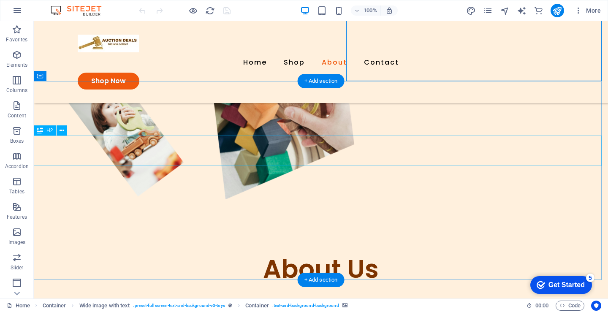
scroll to position [265, 0]
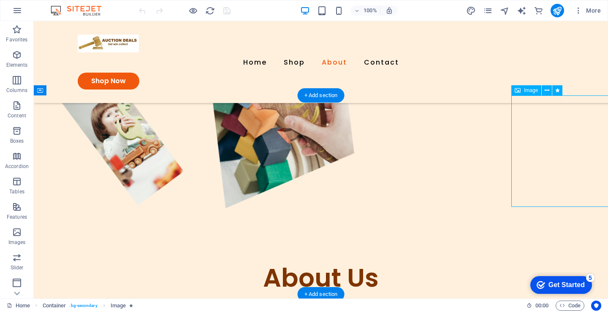
select select "px"
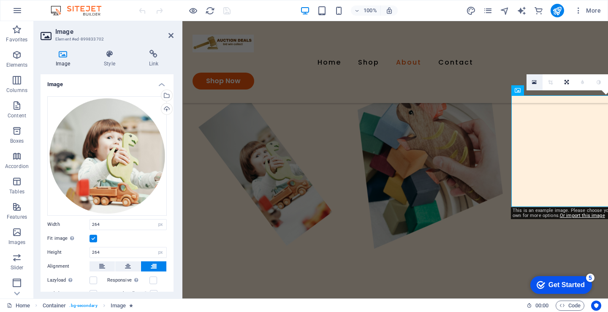
click at [532, 78] on link at bounding box center [534, 82] width 16 height 16
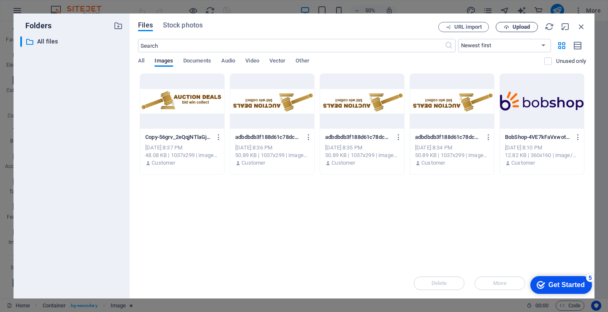
click at [519, 23] on button "Upload" at bounding box center [516, 27] width 42 height 10
drag, startPoint x: 577, startPoint y: 24, endPoint x: 395, endPoint y: 1, distance: 183.7
click at [577, 24] on icon "button" at bounding box center [580, 26] width 9 height 9
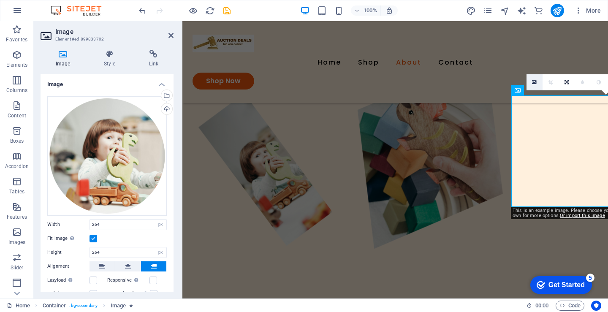
click at [535, 81] on icon at bounding box center [534, 82] width 5 height 6
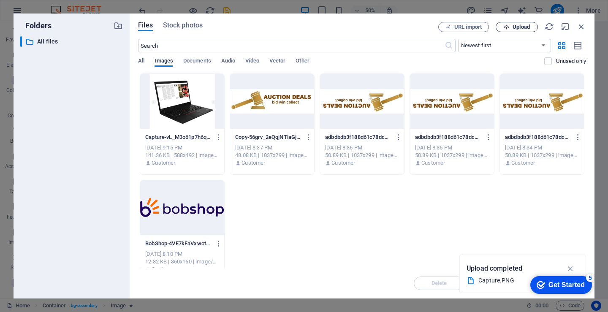
click at [530, 24] on span "Upload" at bounding box center [516, 26] width 35 height 5
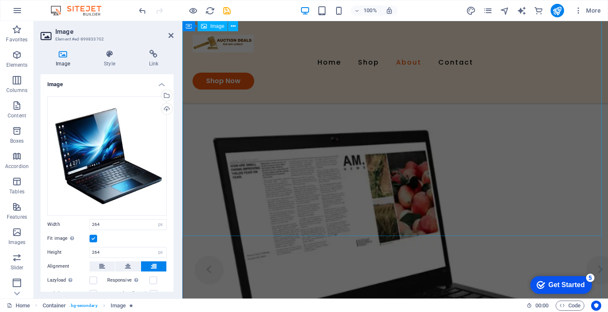
scroll to position [476, 0]
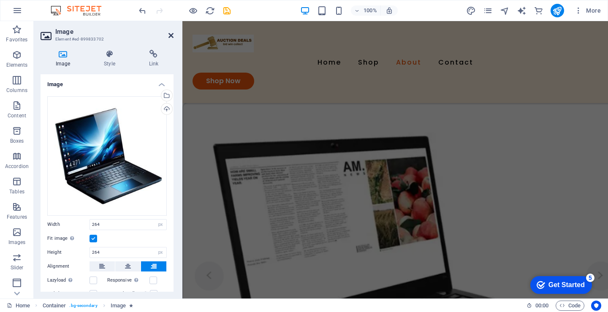
click at [171, 33] on icon at bounding box center [170, 35] width 5 height 7
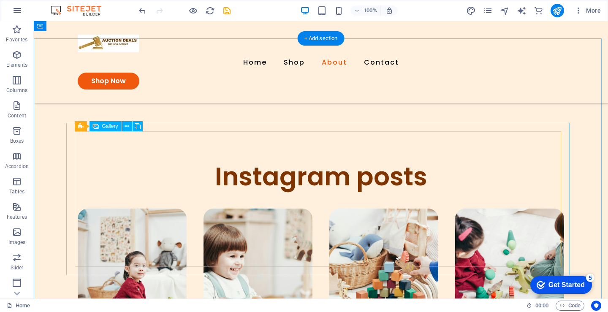
scroll to position [928, 0]
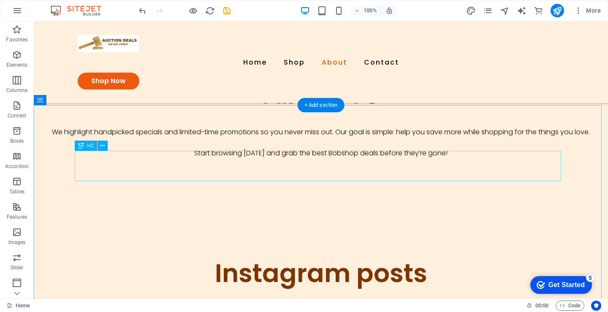
click at [350, 258] on div "Instagram posts" at bounding box center [321, 273] width 486 height 30
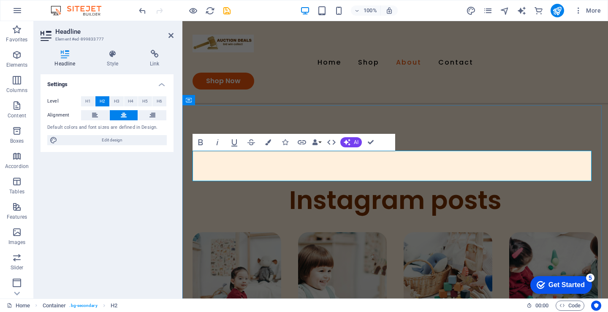
scroll to position [804, 0]
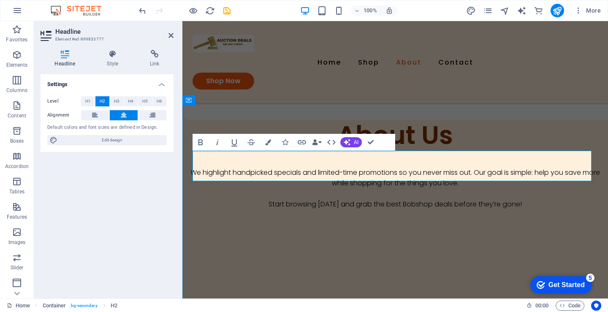
drag, startPoint x: 372, startPoint y: 143, endPoint x: 338, endPoint y: 123, distance: 39.6
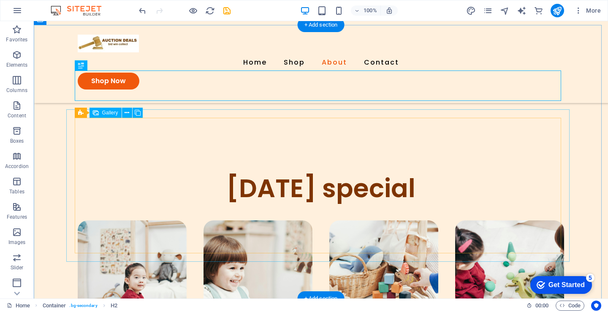
scroll to position [1055, 0]
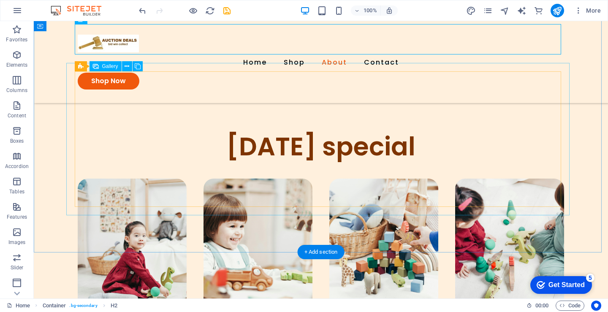
click at [138, 178] on li at bounding box center [132, 245] width 109 height 135
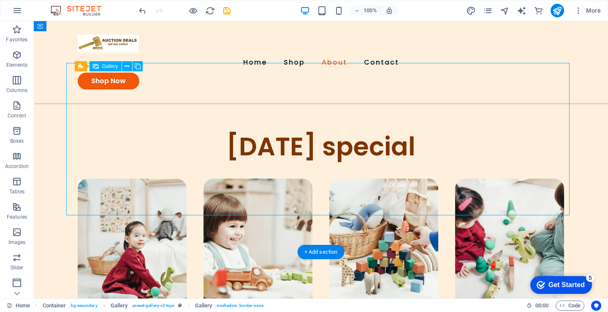
click at [138, 178] on li at bounding box center [132, 245] width 109 height 135
select select "6"
select select "px"
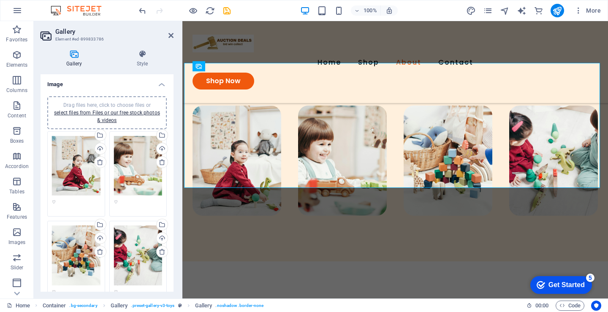
scroll to position [931, 0]
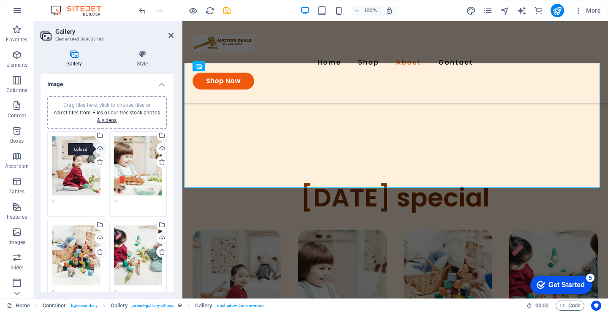
click at [100, 147] on div "Upload" at bounding box center [99, 149] width 13 height 13
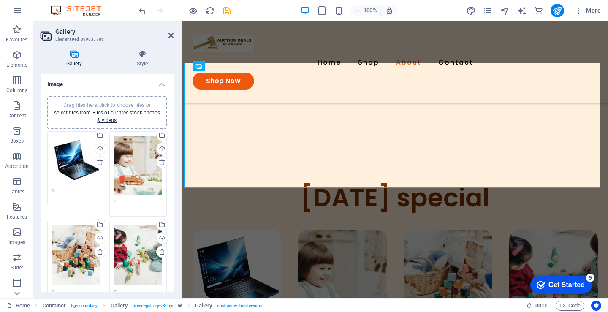
click at [144, 168] on div "Drag files here, click to choose files or select files from Files or our free s…" at bounding box center [138, 166] width 49 height 60
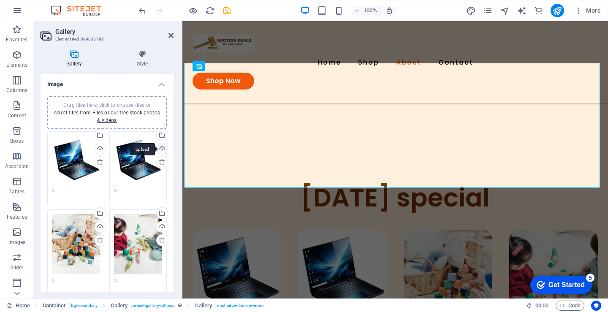
click at [163, 149] on div "Upload" at bounding box center [161, 149] width 13 height 13
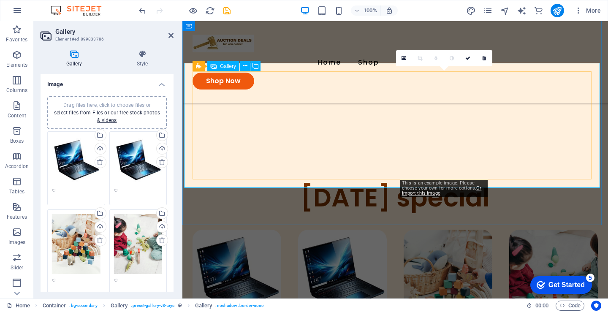
click at [436, 230] on li at bounding box center [447, 285] width 89 height 110
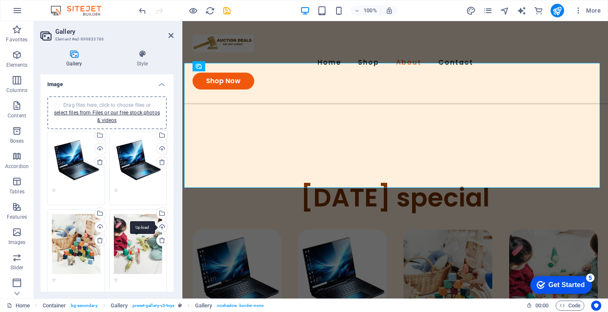
click at [162, 234] on div "Upload" at bounding box center [161, 227] width 13 height 13
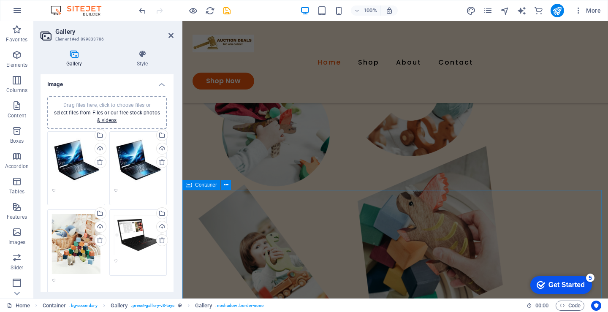
scroll to position [169, 0]
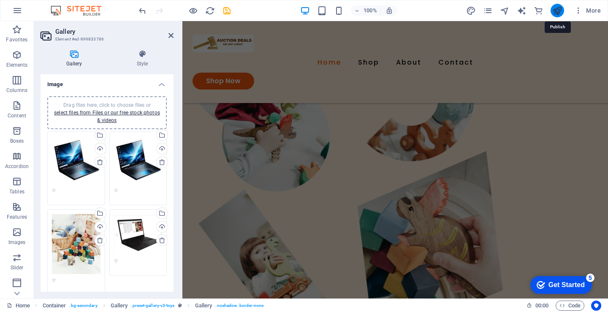
click at [558, 11] on icon "publish" at bounding box center [557, 11] width 10 height 10
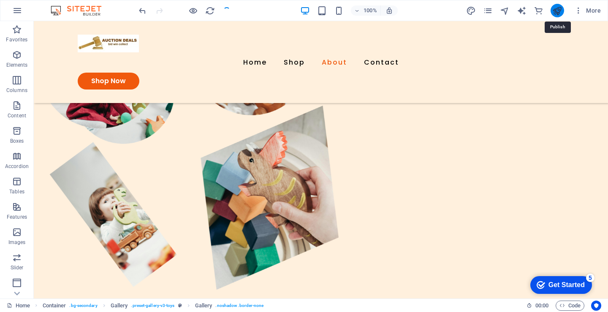
scroll to position [1034, 0]
